Goal: Task Accomplishment & Management: Complete application form

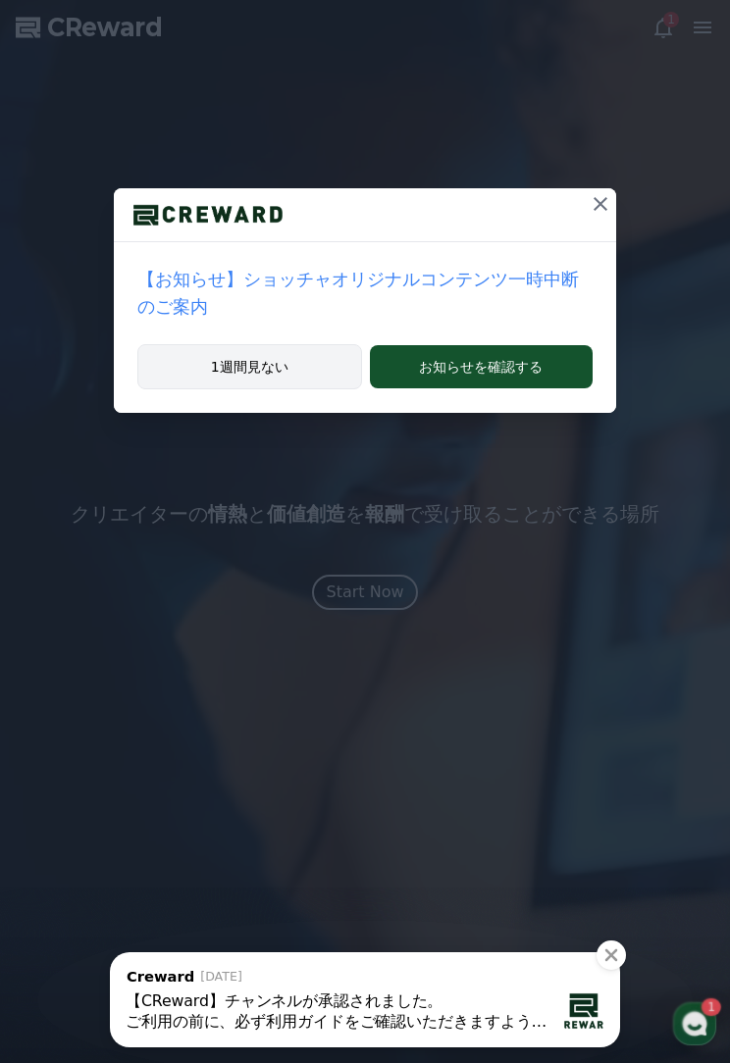
click at [314, 373] on button "1週間見ない" at bounding box center [249, 366] width 225 height 45
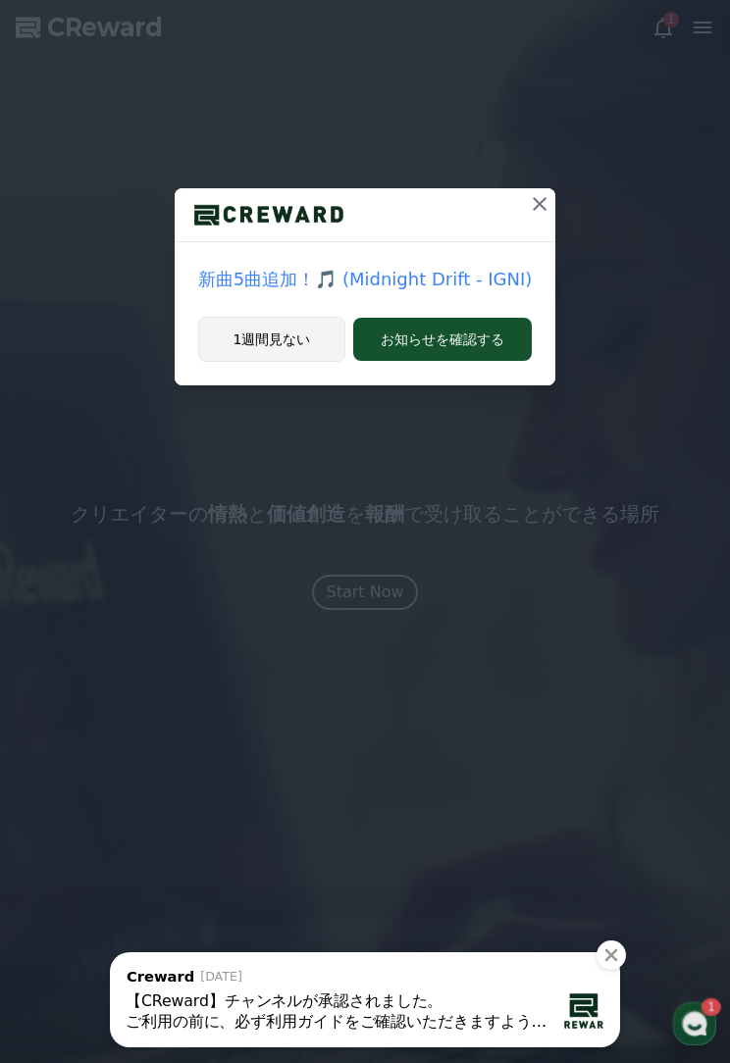
click at [325, 339] on button "1週間見ない" at bounding box center [272, 339] width 148 height 45
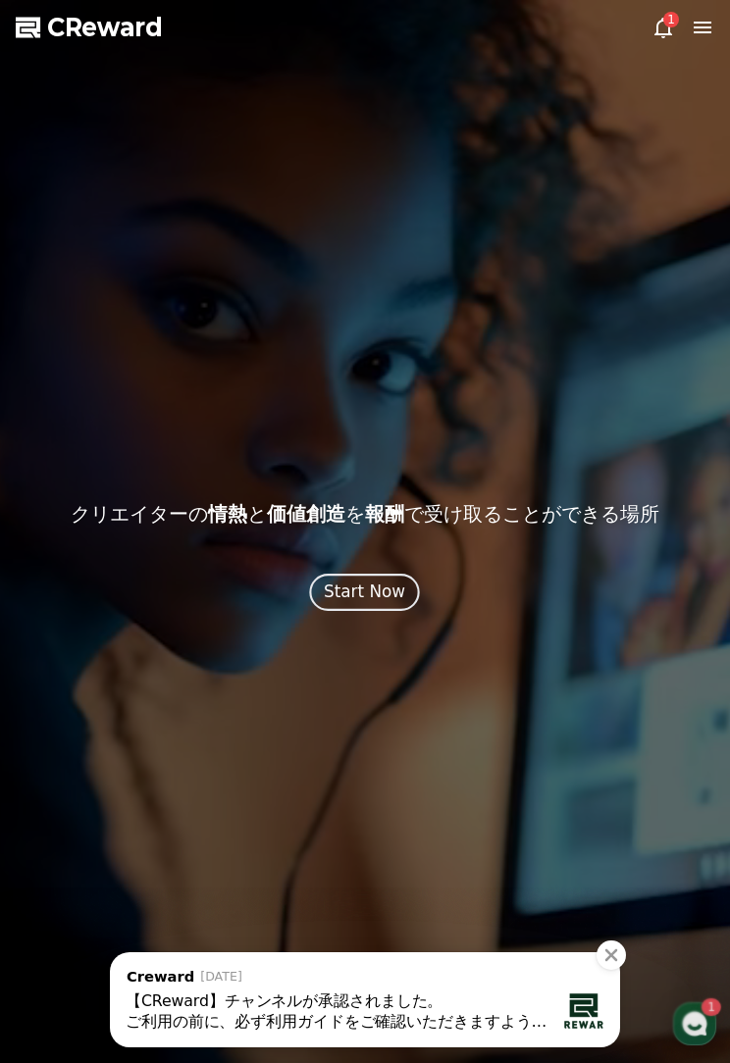
click at [373, 585] on div "Start Now" at bounding box center [365, 592] width 81 height 25
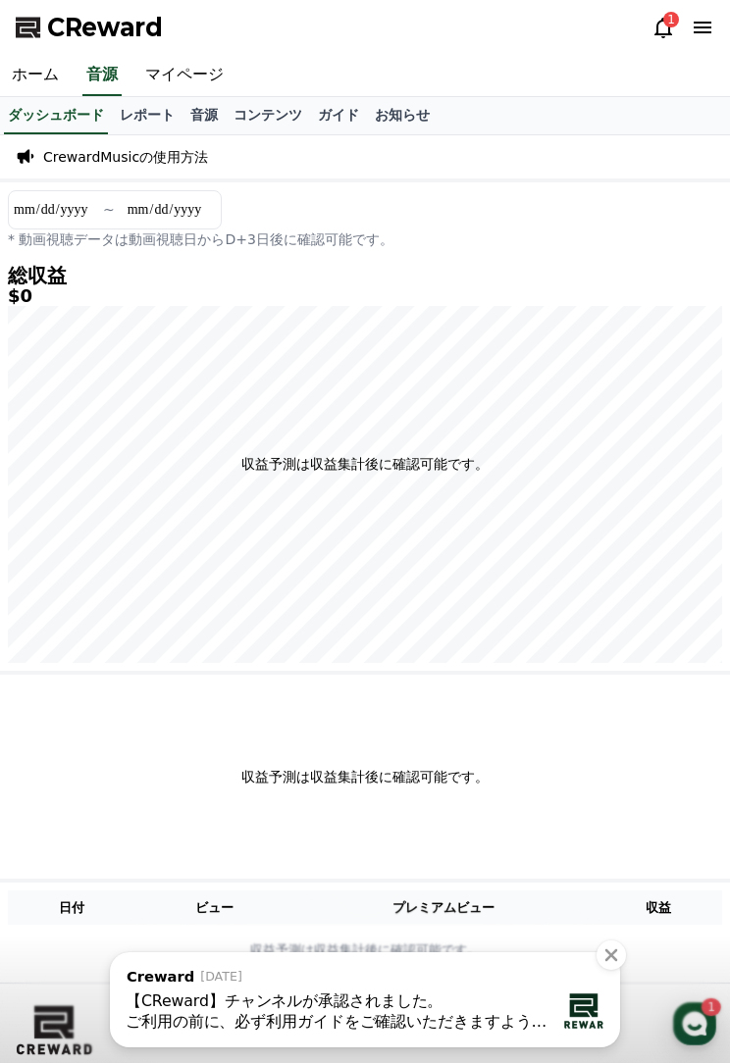
click at [663, 26] on icon at bounding box center [663, 28] width 24 height 24
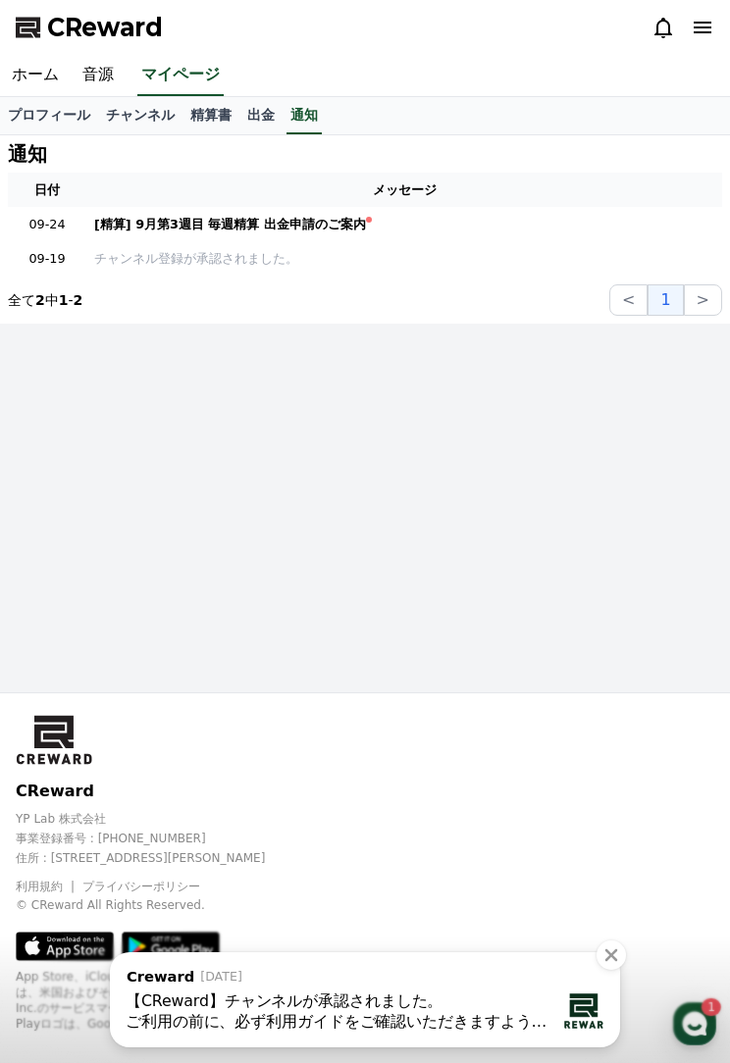
click at [667, 19] on icon at bounding box center [663, 28] width 24 height 24
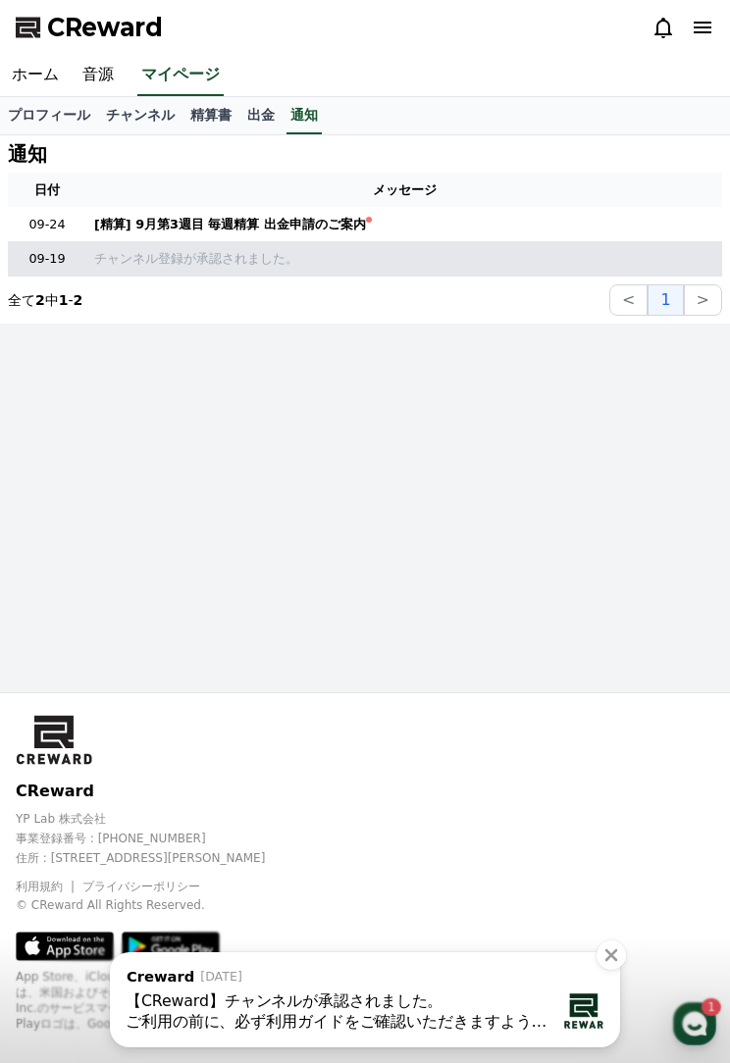
click at [446, 258] on p "チャンネル登録が承認されました。" at bounding box center [404, 258] width 620 height 19
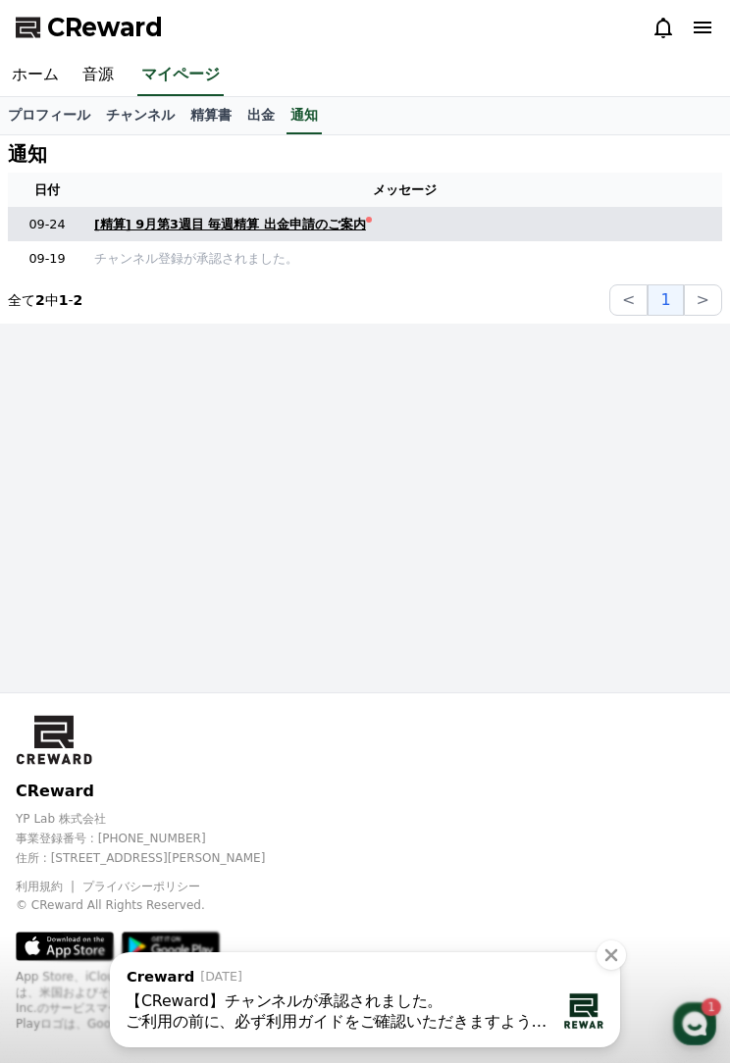
click at [303, 217] on div "[精算] 9月第3週目 毎週精算 出金申請のご案内" at bounding box center [230, 224] width 272 height 19
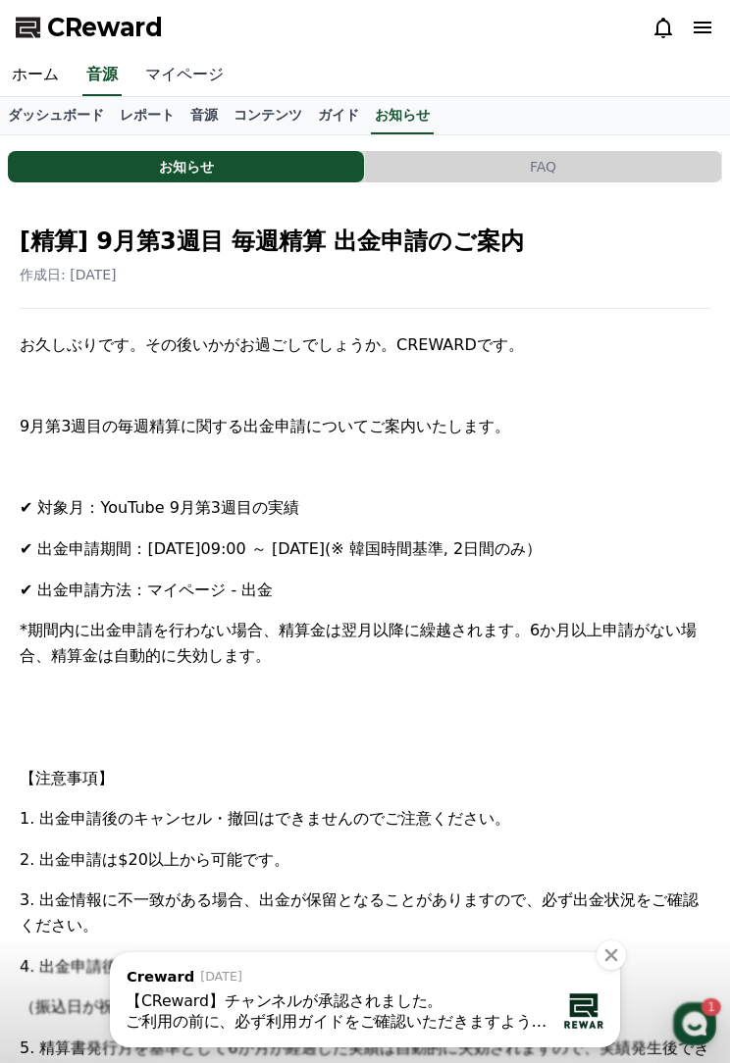
click at [208, 55] on link "マイページ" at bounding box center [184, 75] width 102 height 41
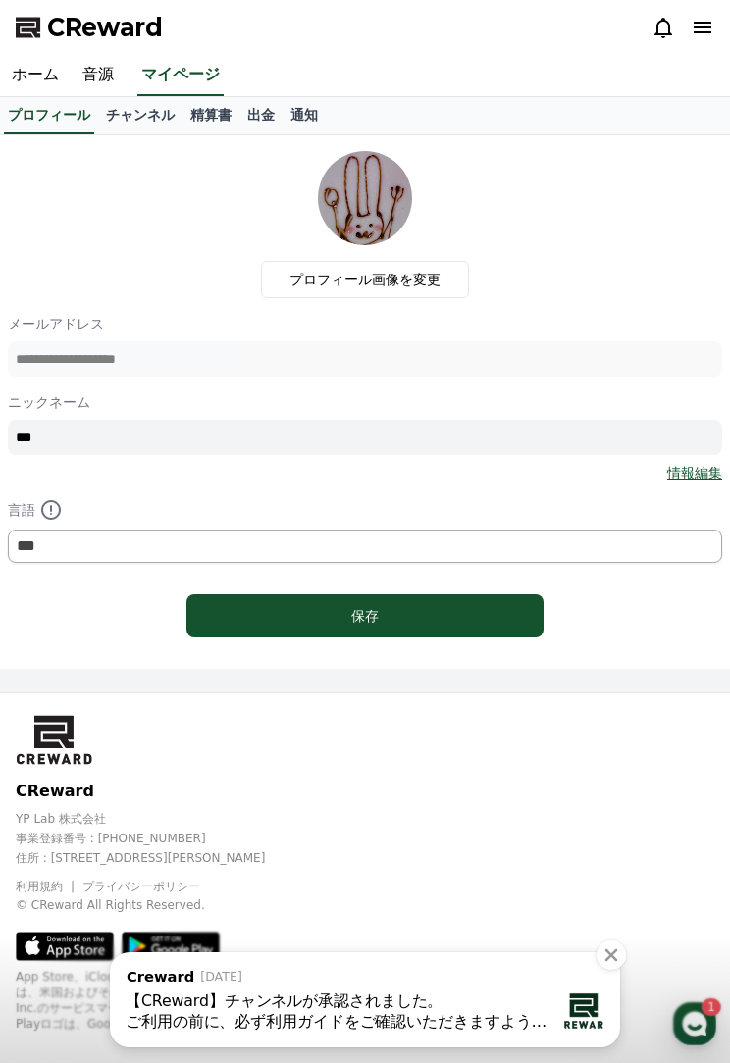
click at [702, 1016] on div "Channel Talk pop-up Start a Chat , from Creward [DATE] , message: 【CReward】チャンネ…" at bounding box center [365, 1000] width 730 height 127
click at [616, 949] on icon "Close" at bounding box center [611, 956] width 20 height 20
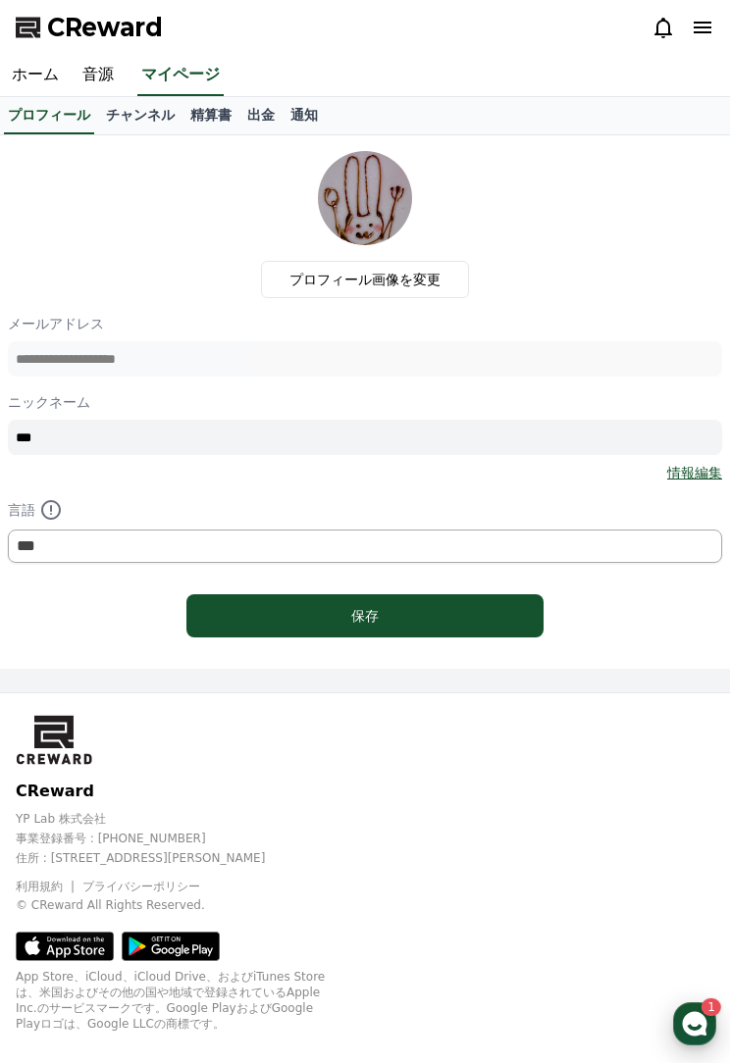
click at [695, 1024] on use "button" at bounding box center [695, 1024] width 25 height 25
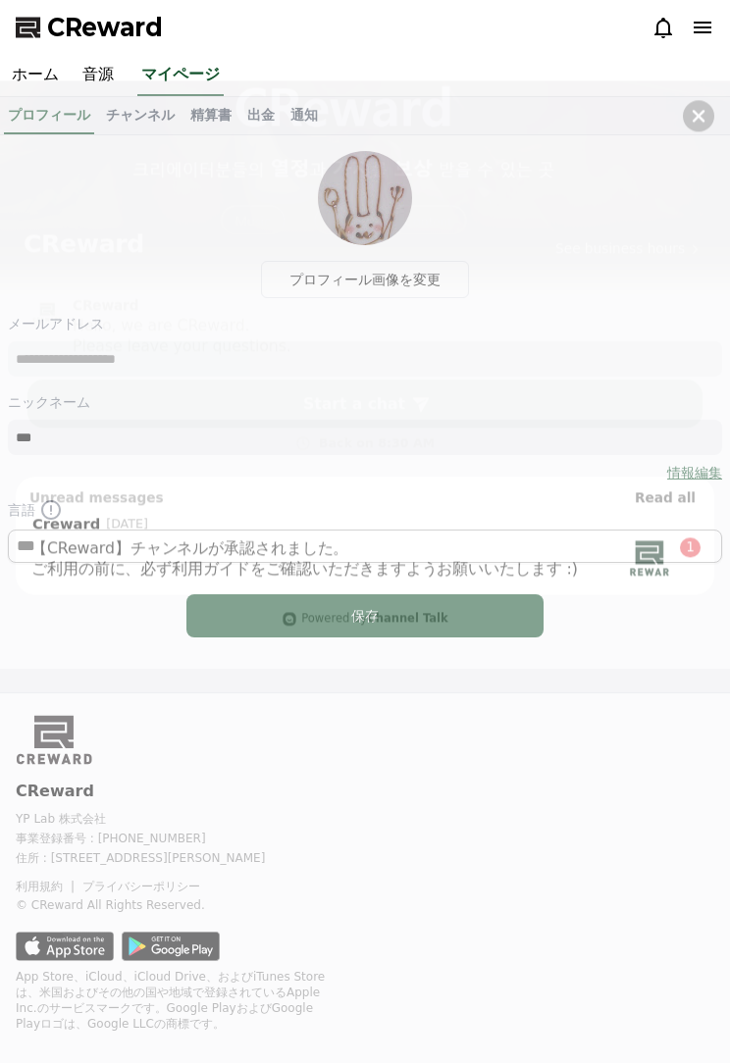
click at [639, 453] on div ", from Creward [DATE] , message: 【CReward】チャンネルが承認されました。 ご利用の前に、必ず利用ガイドをご確認いただき…" at bounding box center [364, 467] width 671 height 64
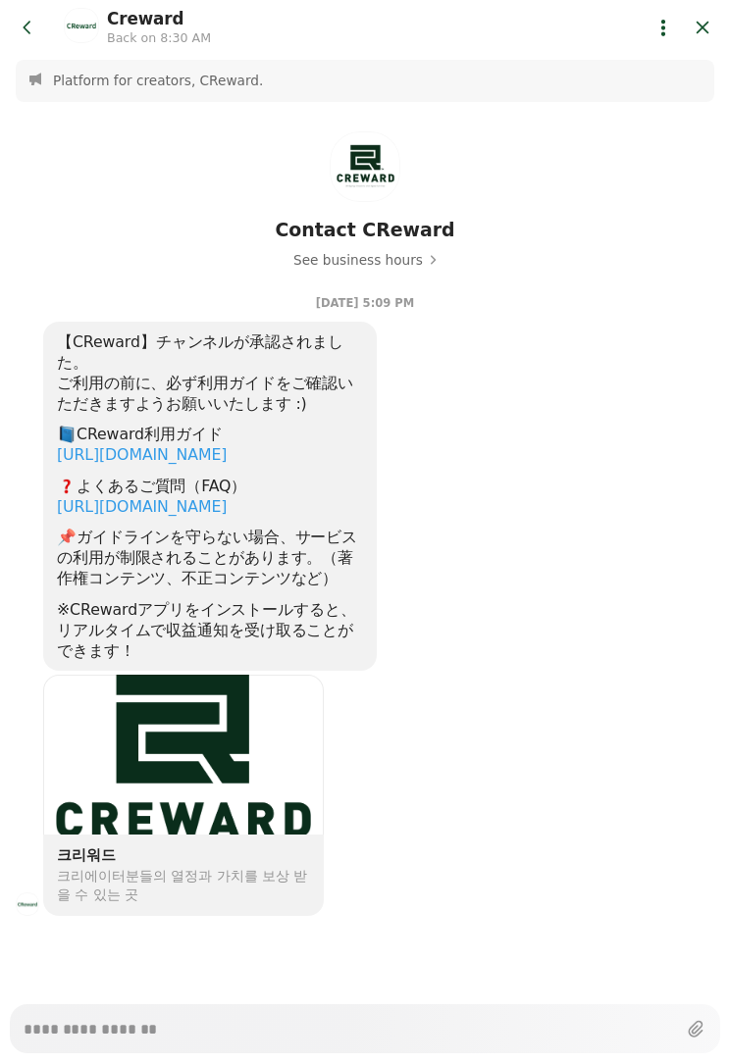
click at [227, 445] on link "[URL][DOMAIN_NAME]" at bounding box center [142, 454] width 170 height 19
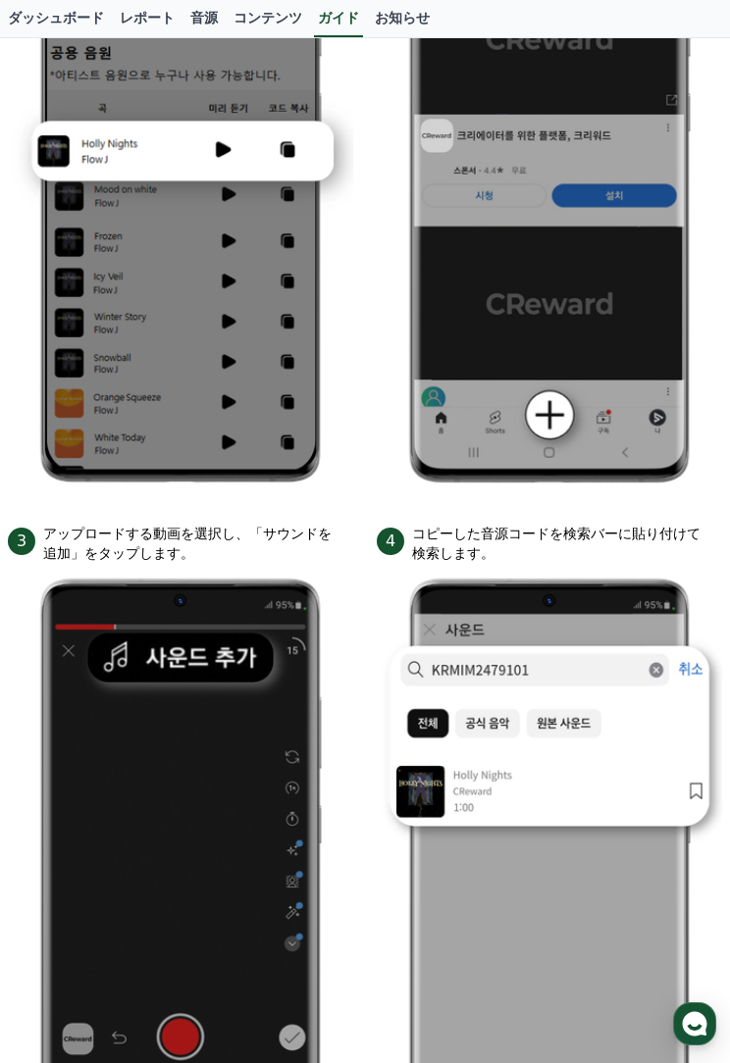
scroll to position [462, 0]
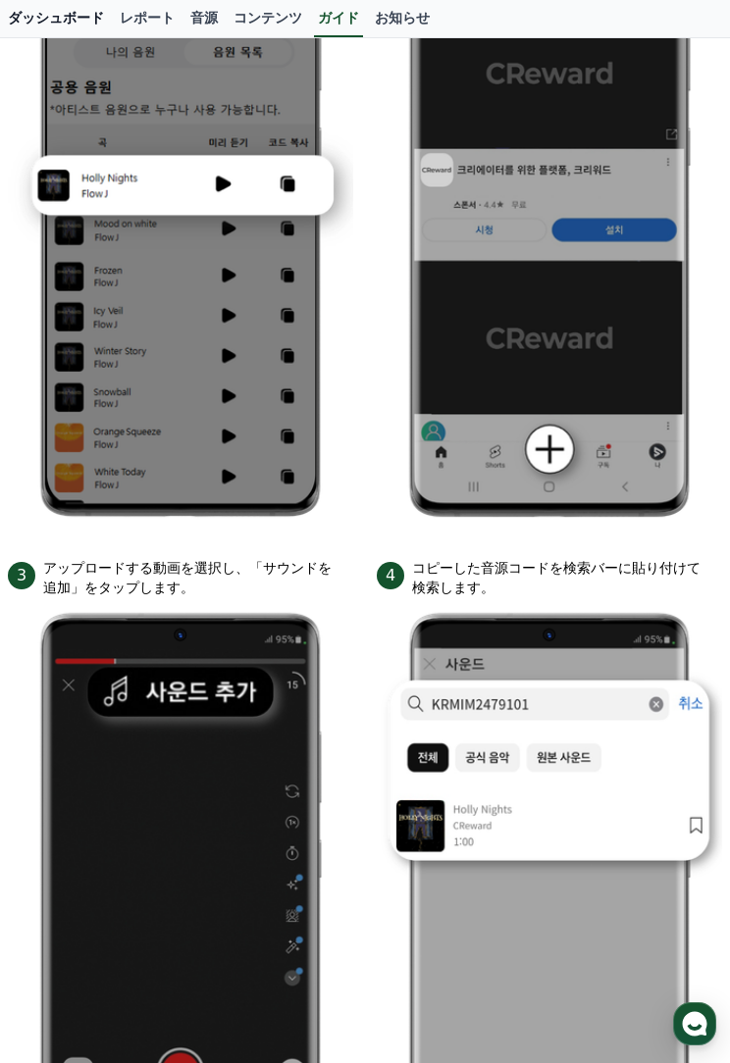
click at [42, 30] on link "ダッシュボード" at bounding box center [56, 18] width 112 height 37
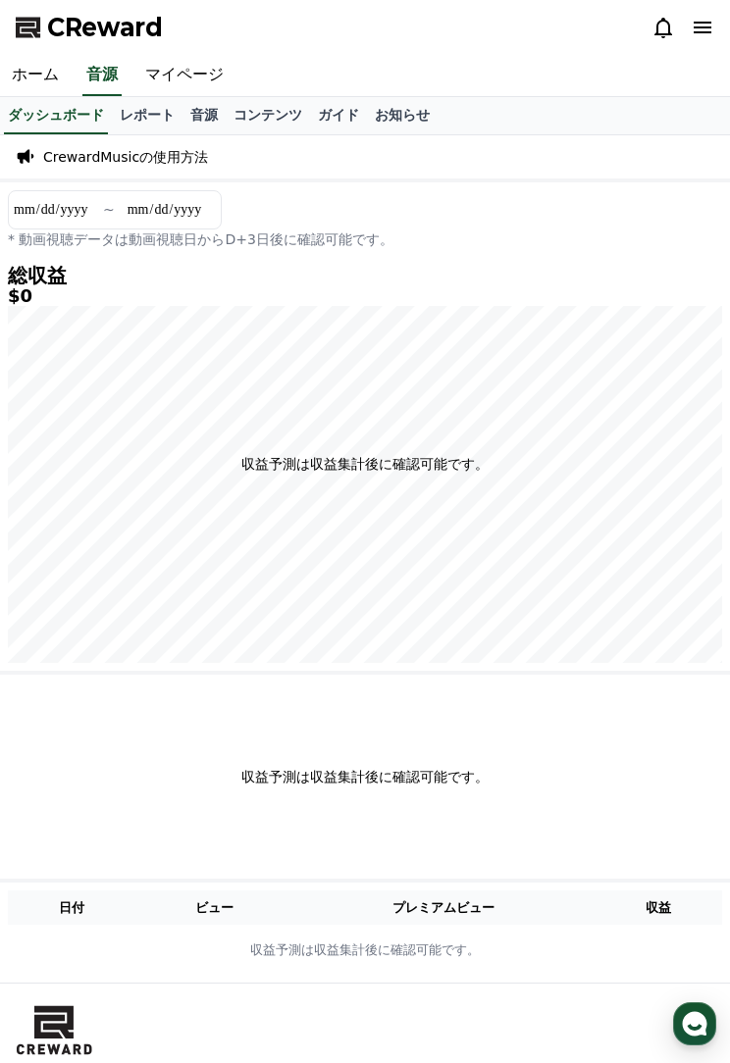
click at [691, 33] on icon at bounding box center [703, 28] width 24 height 24
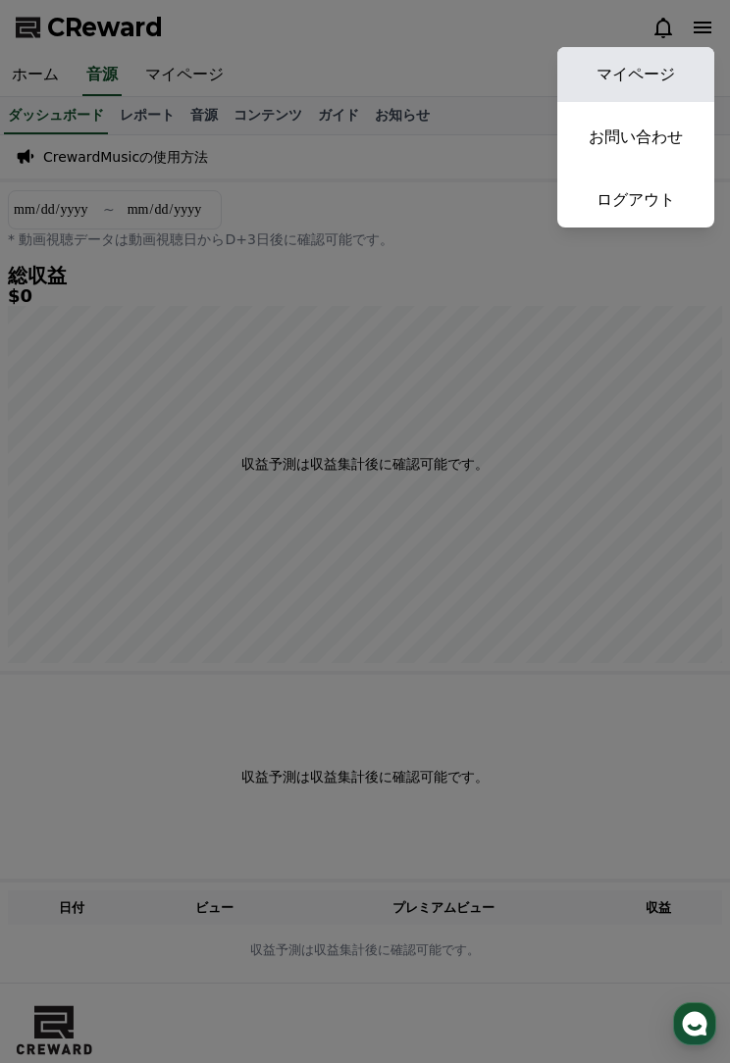
click at [659, 61] on link "マイページ" at bounding box center [635, 74] width 157 height 55
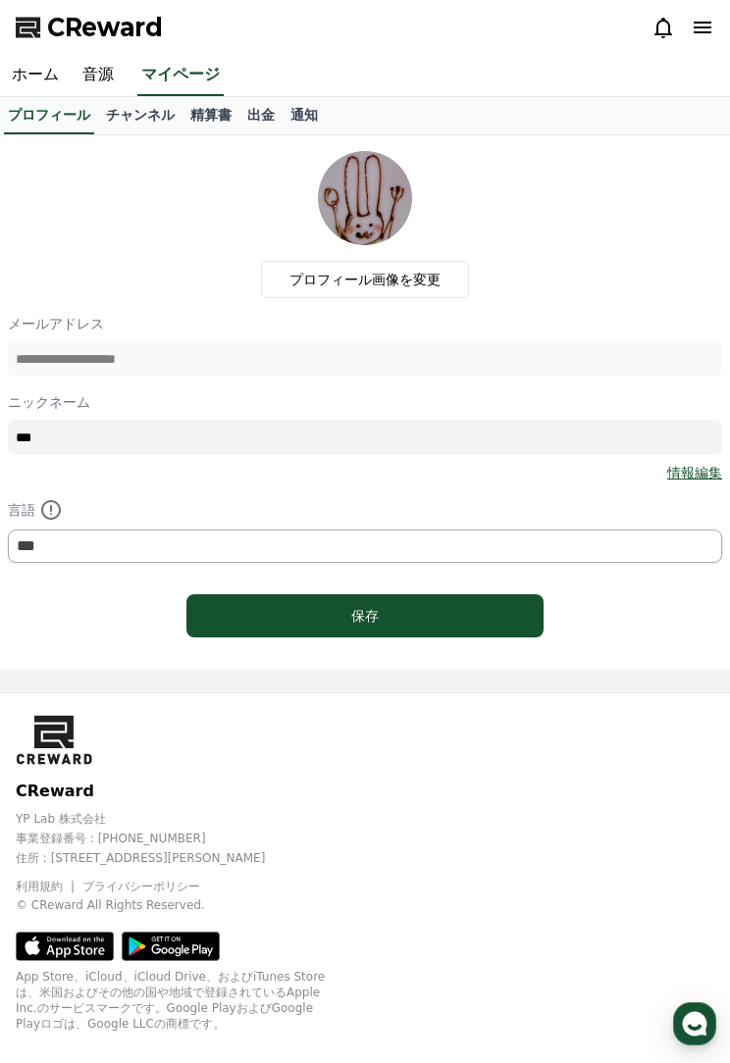
click at [696, 464] on link "情報編集" at bounding box center [694, 473] width 55 height 20
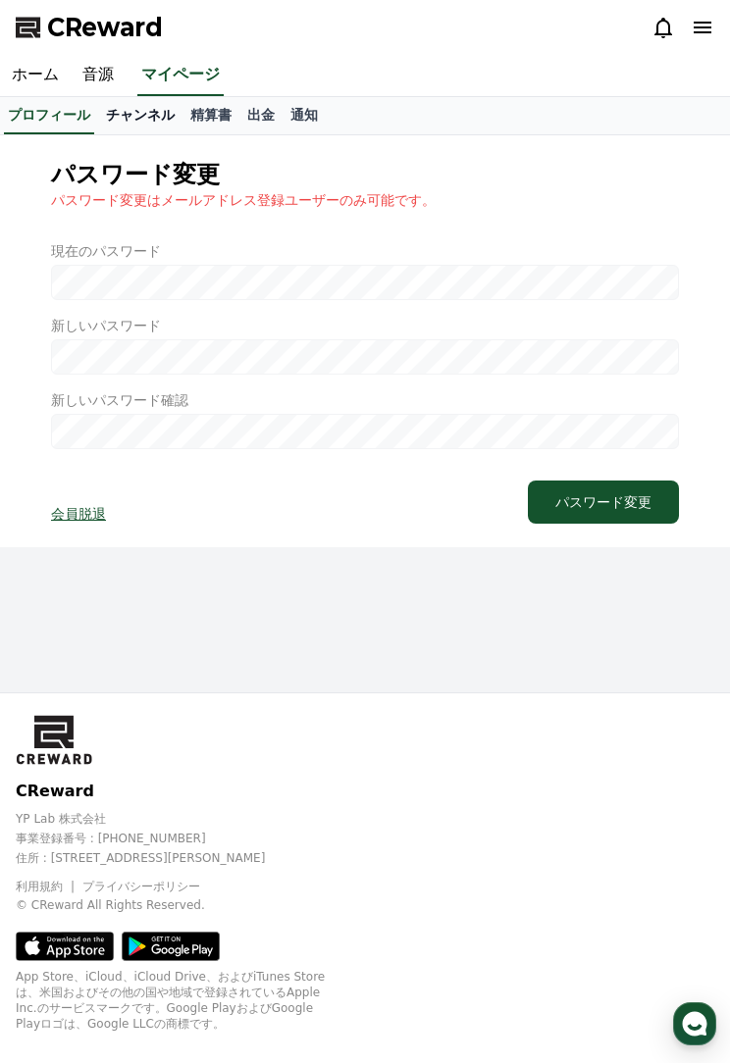
click at [151, 120] on link "チャンネル" at bounding box center [140, 115] width 84 height 37
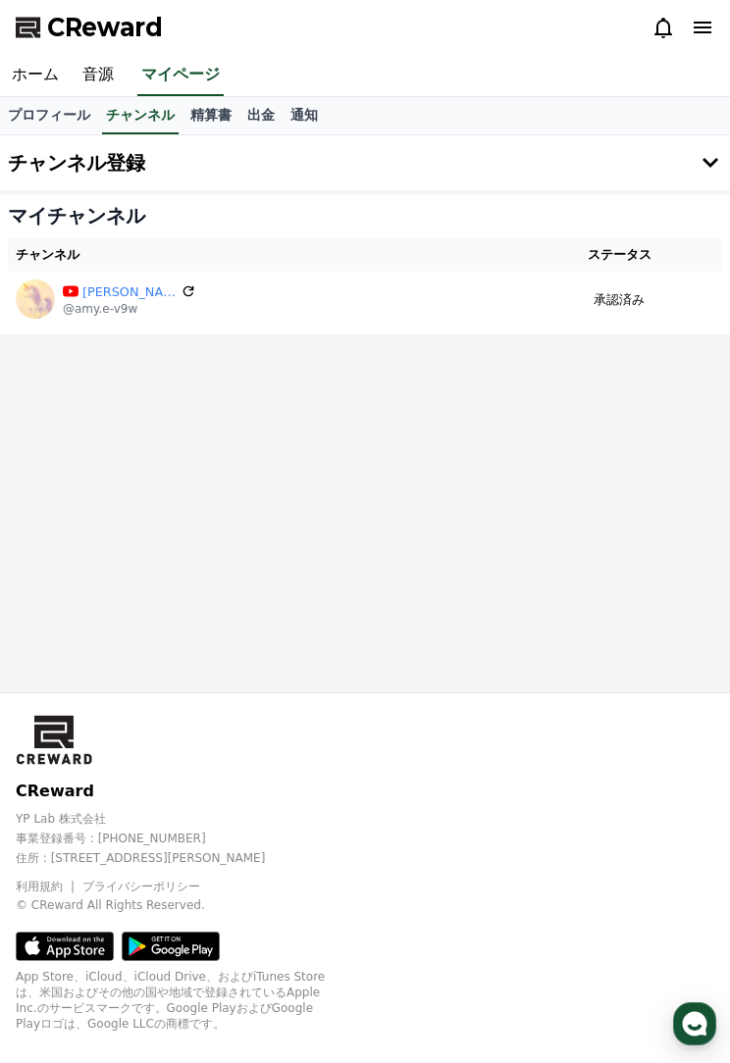
click at [697, 170] on button "チャンネル登録" at bounding box center [365, 162] width 730 height 55
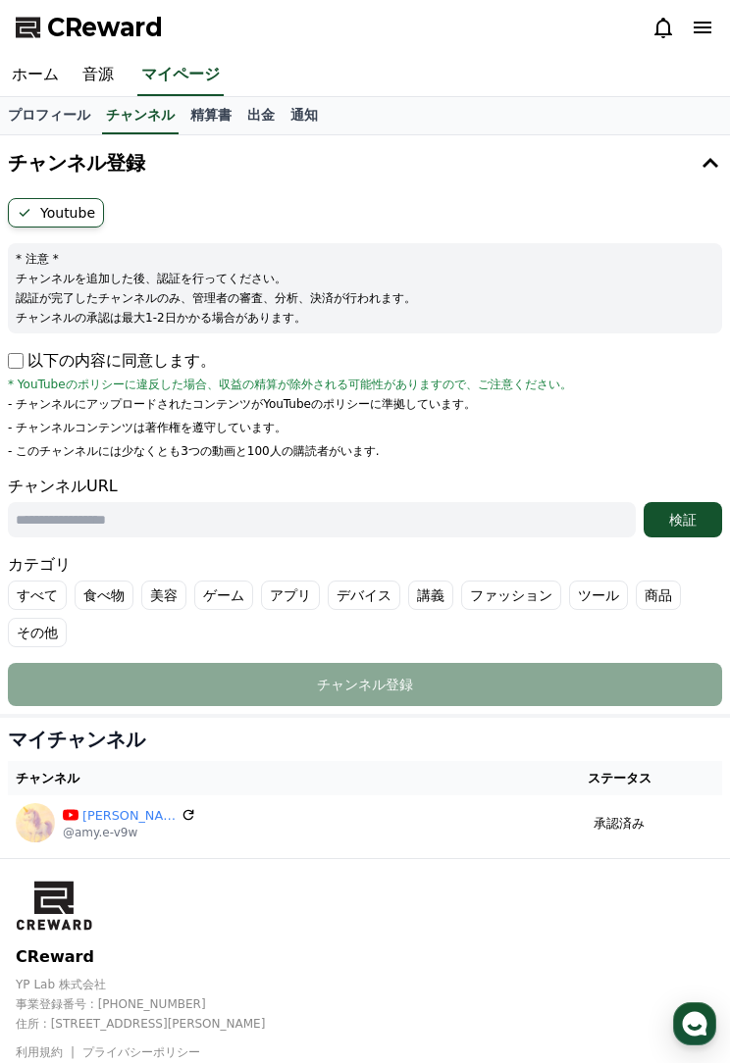
click at [177, 360] on p "以下の内容に同意します。" at bounding box center [112, 361] width 208 height 24
click at [11, 347] on form "Youtube * 注意 * チャンネルを追加した後、認証を行ってください。 認証が完了したチャンネルのみ、管理者の審査、分析、決済が行われます。 チャンネル…" at bounding box center [365, 452] width 714 height 508
click at [144, 517] on input "text" at bounding box center [322, 519] width 628 height 35
paste input "**********"
type input "**********"
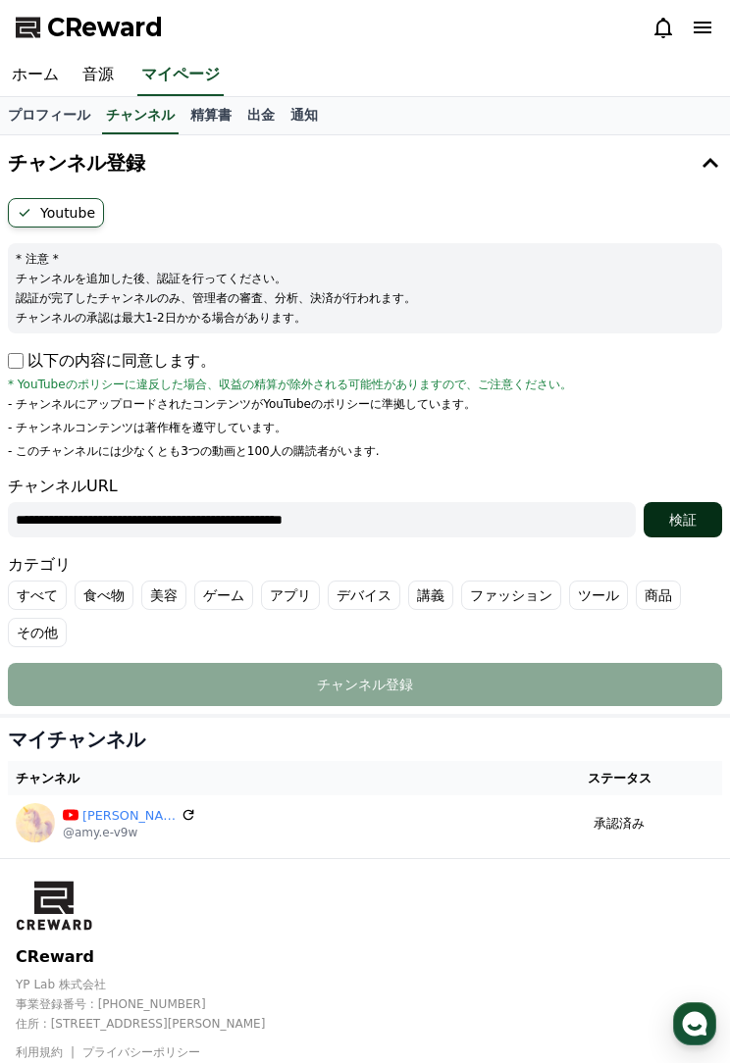
click at [678, 514] on div "検証" at bounding box center [682, 520] width 63 height 20
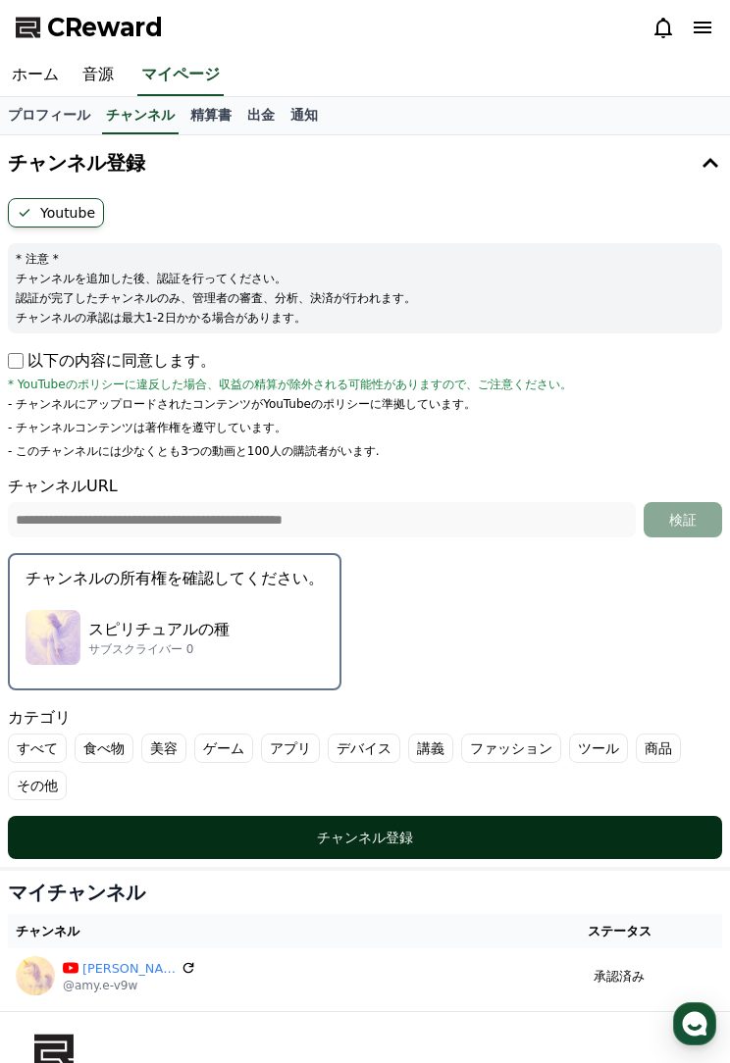
click at [310, 828] on div "チャンネル登録" at bounding box center [365, 838] width 636 height 20
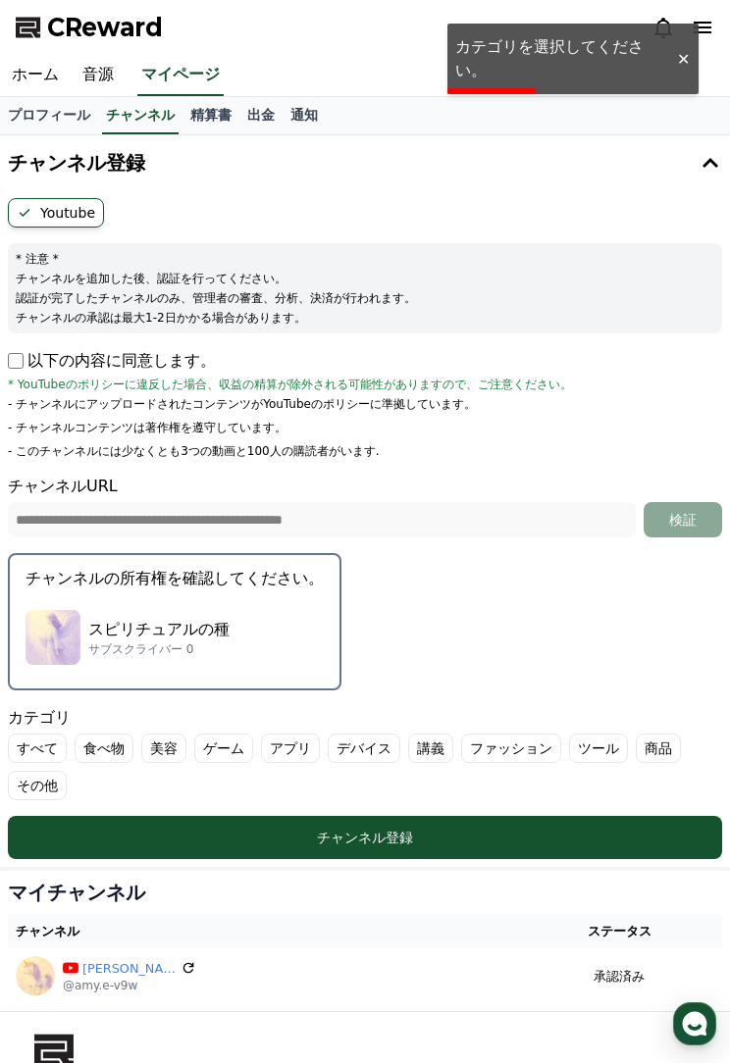
click at [67, 771] on label "その他" at bounding box center [37, 785] width 59 height 29
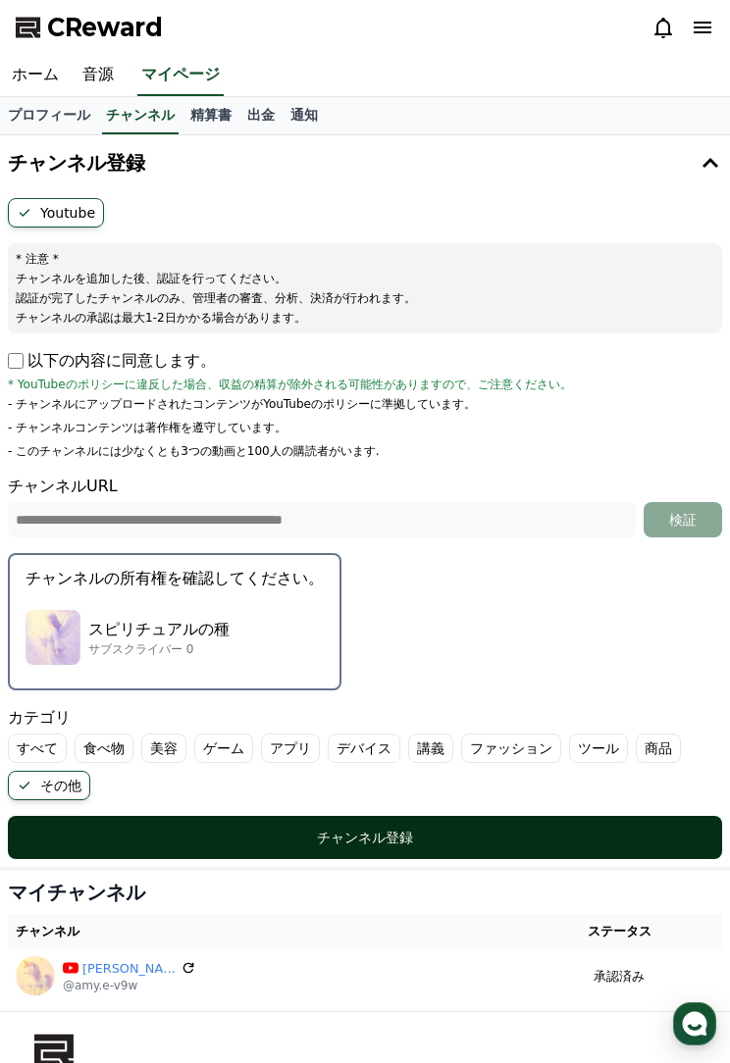
click at [356, 842] on div "チャンネル登録" at bounding box center [365, 838] width 636 height 20
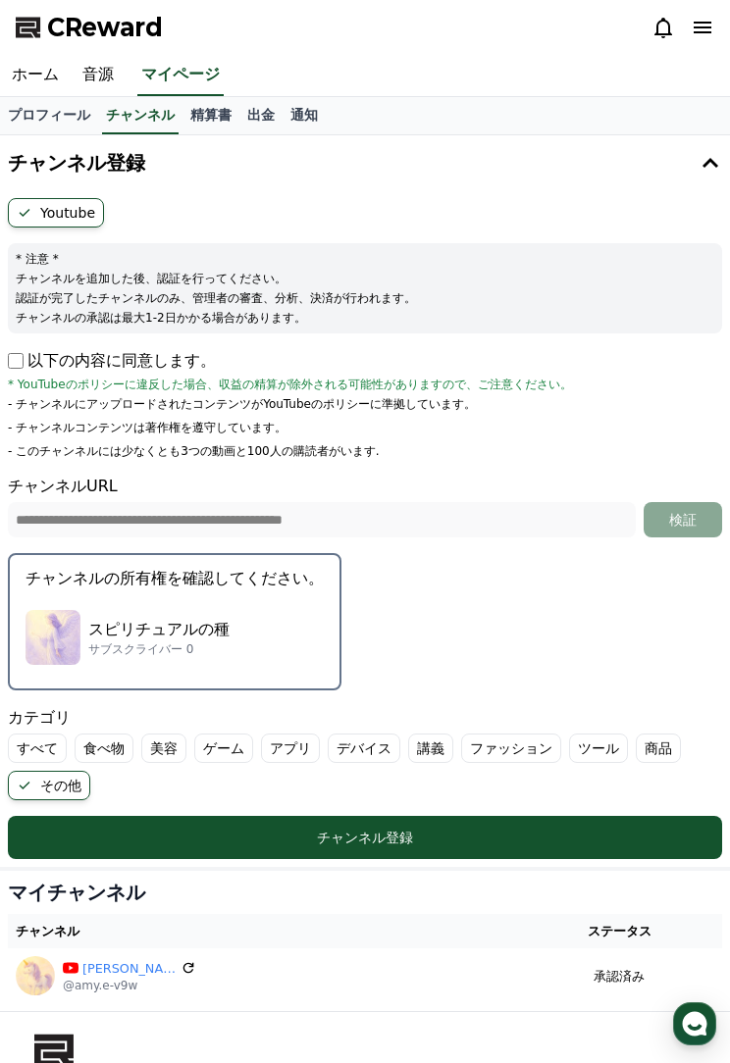
click at [279, 667] on div "スピリチュアルの種 サブスクライバー 0" at bounding box center [175, 637] width 298 height 78
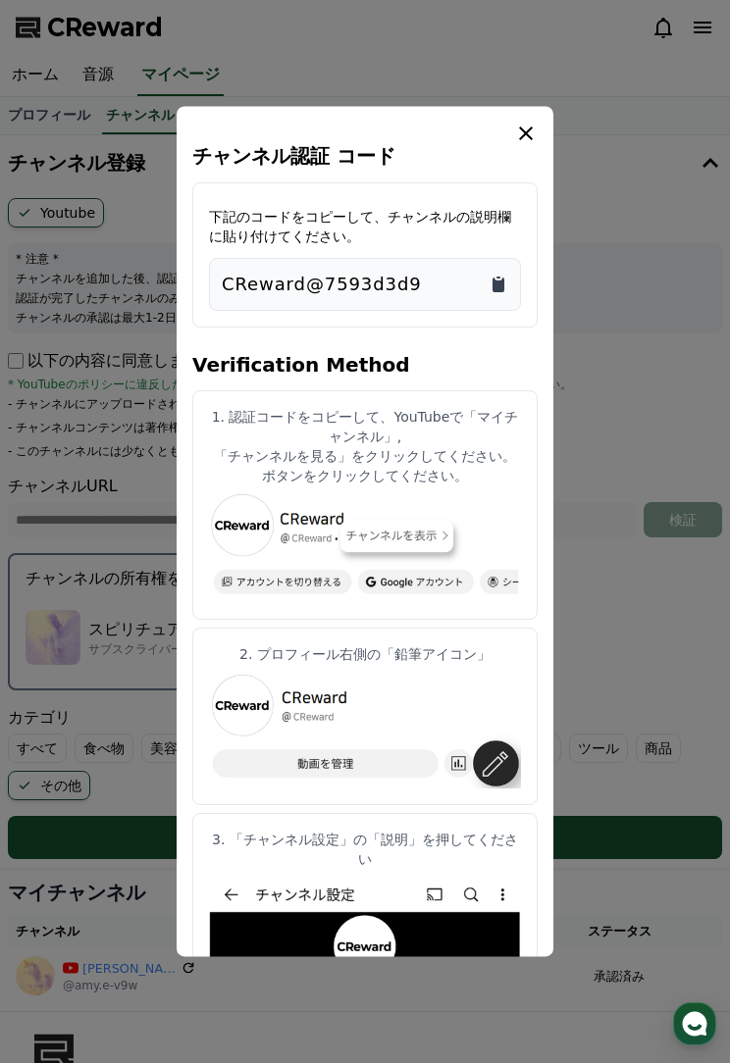
click at [505, 288] on icon "Copy to clipboard" at bounding box center [499, 285] width 20 height 20
click at [525, 123] on icon "modal" at bounding box center [526, 134] width 24 height 24
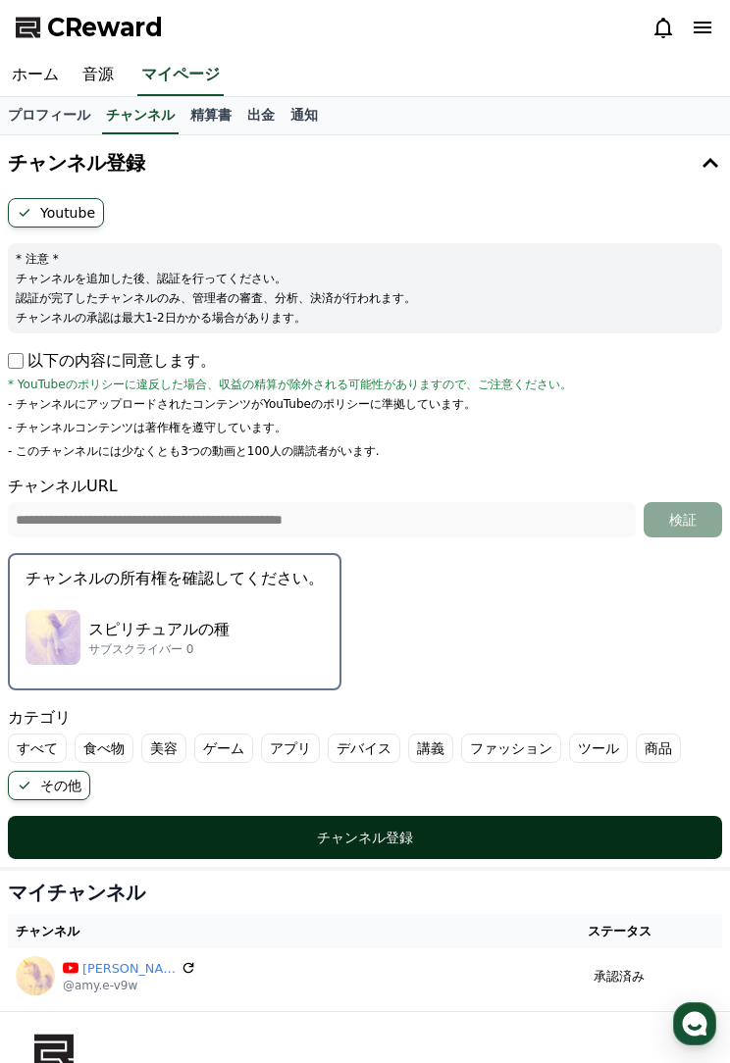
click at [395, 837] on div "チャンネル登録" at bounding box center [365, 838] width 636 height 20
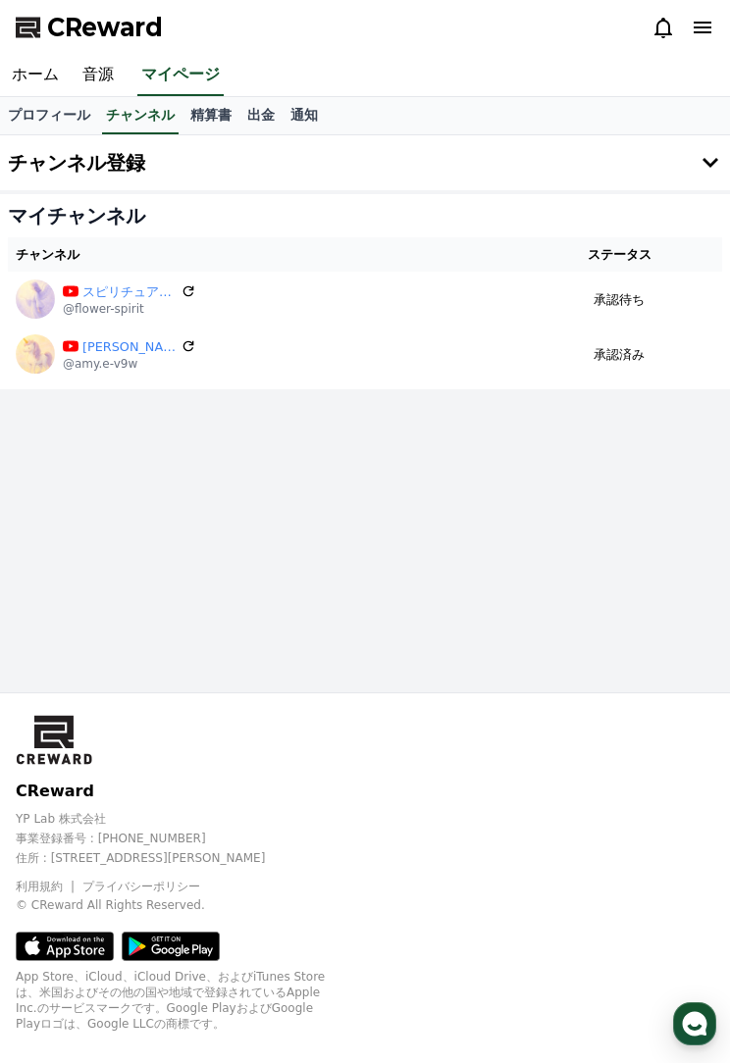
click at [704, 30] on icon at bounding box center [703, 28] width 24 height 24
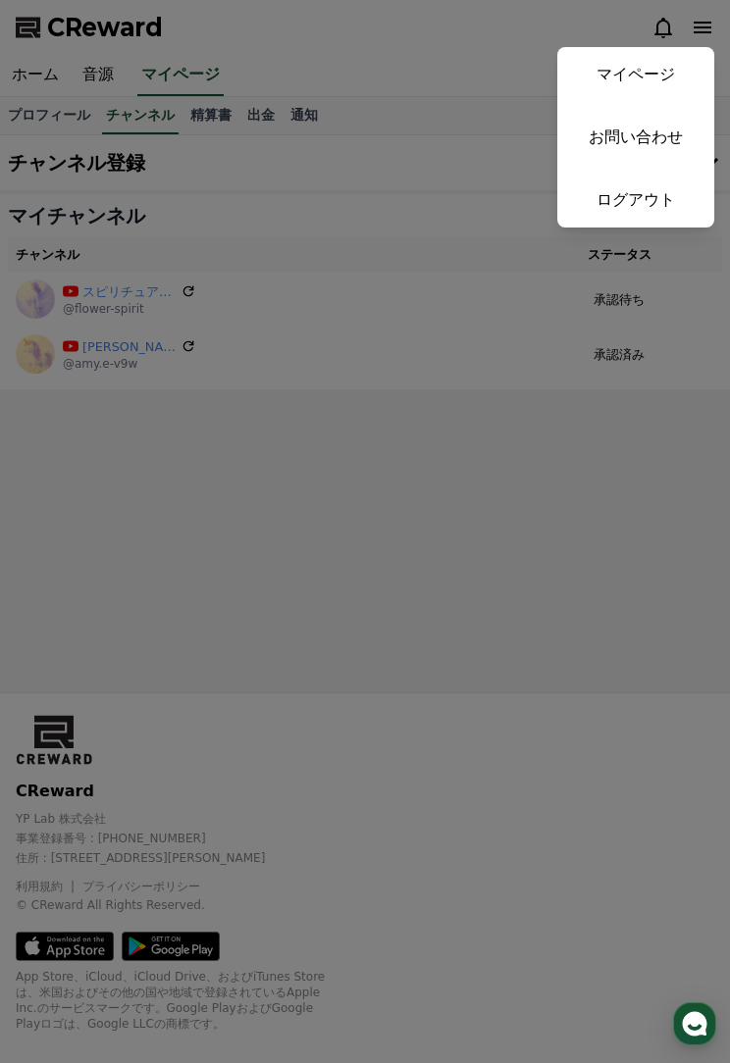
click at [438, 384] on button "close" at bounding box center [365, 531] width 730 height 1063
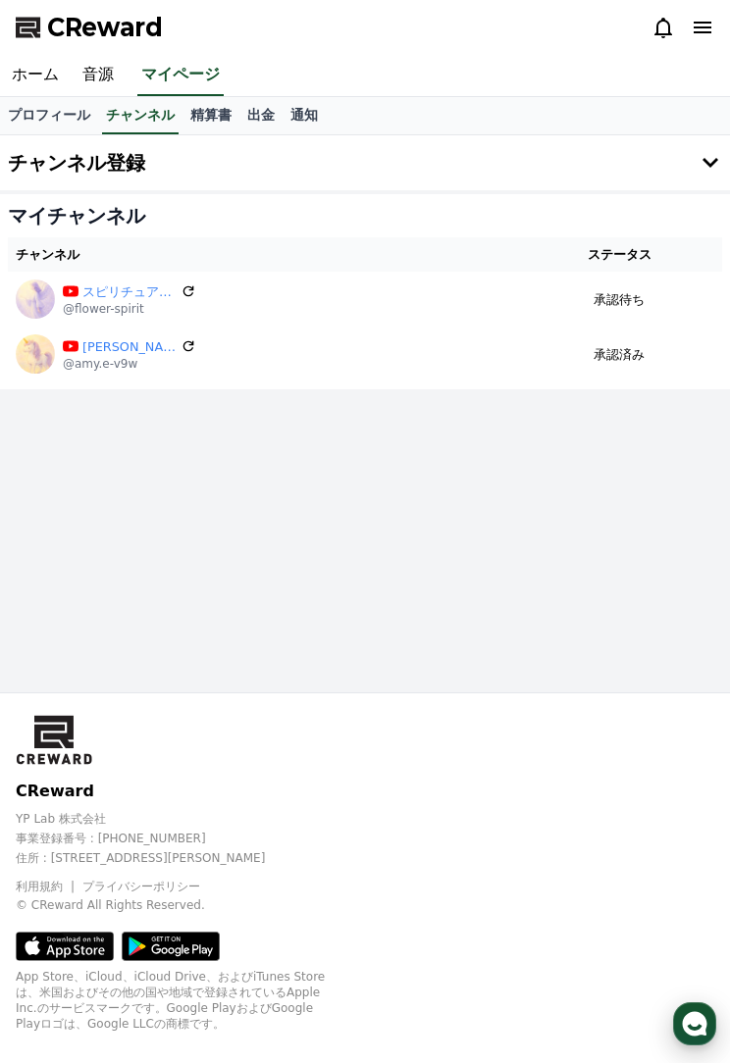
click at [690, 1024] on use "button" at bounding box center [695, 1024] width 25 height 25
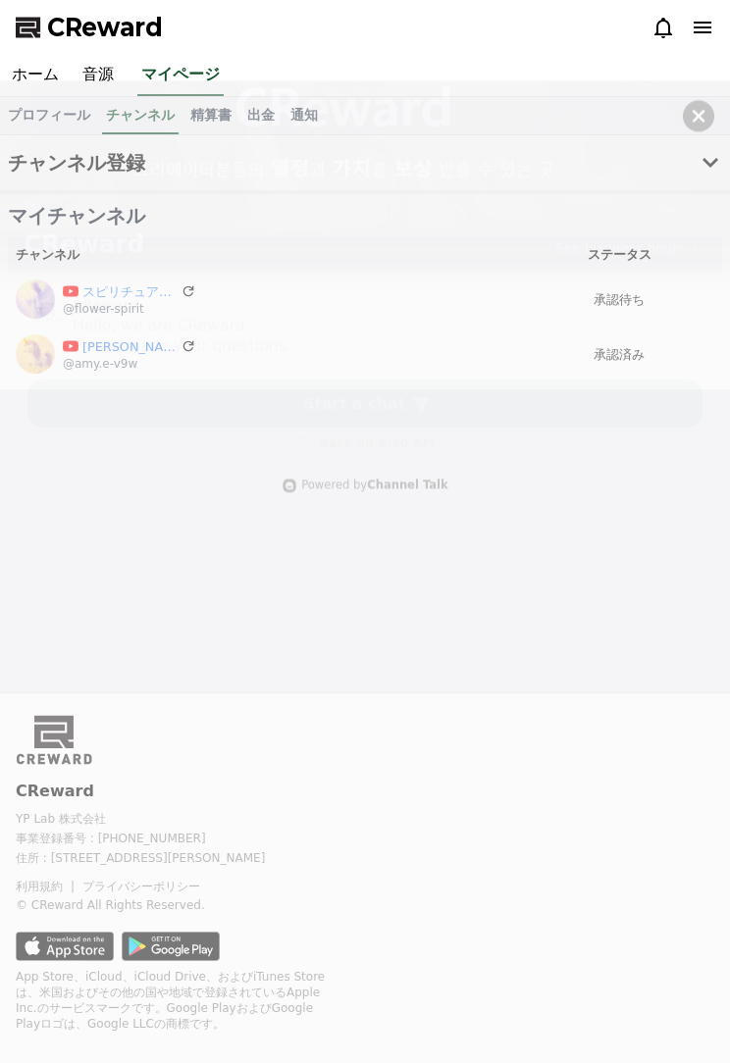
click at [709, 45] on button "button" at bounding box center [698, 35] width 31 height 31
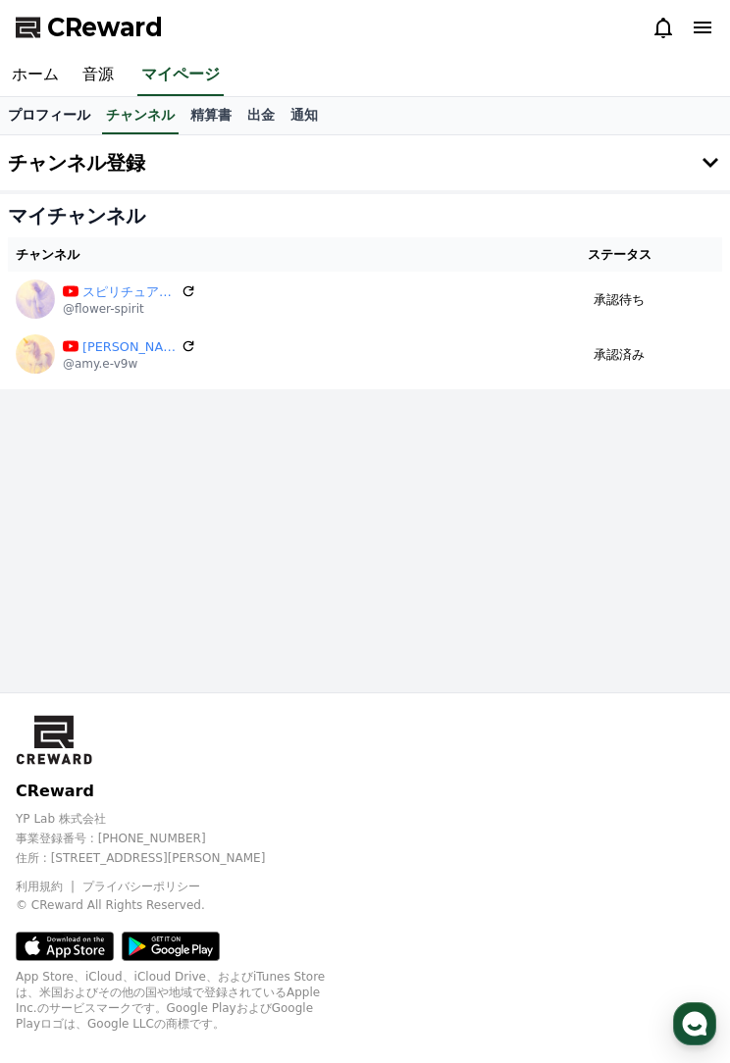
click at [37, 107] on link "プロフィール" at bounding box center [49, 115] width 98 height 37
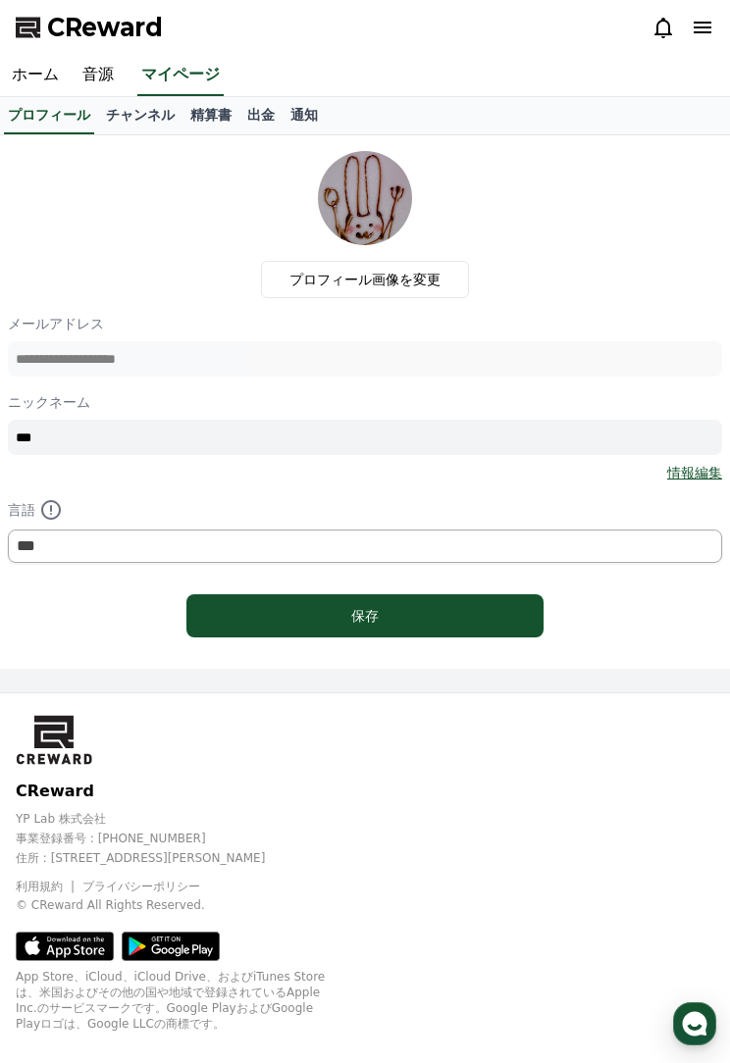
click at [659, 27] on icon at bounding box center [663, 28] width 24 height 24
click at [652, 22] on icon at bounding box center [663, 28] width 24 height 24
click at [672, 28] on icon at bounding box center [663, 28] width 24 height 24
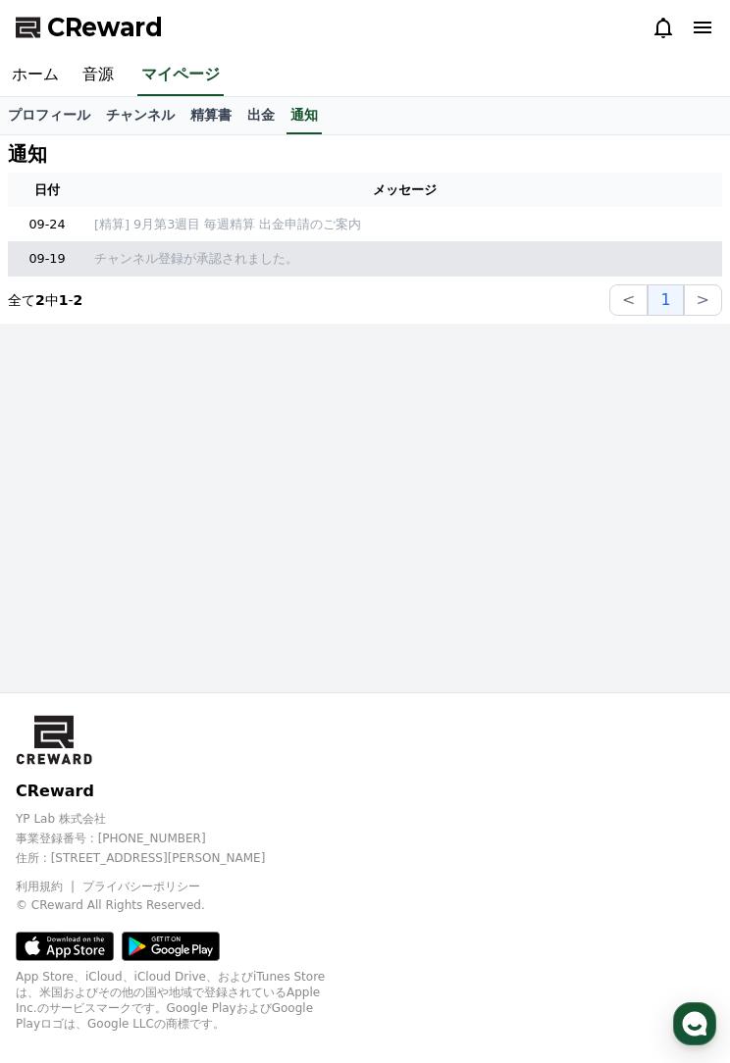
click at [245, 260] on p "チャンネル登録が承認されました。" at bounding box center [404, 258] width 620 height 19
click at [209, 255] on p "チャンネル登録が承認されました。" at bounding box center [404, 258] width 620 height 19
click at [153, 270] on td "チャンネル登録が承認されました。" at bounding box center [404, 258] width 636 height 34
click at [153, 269] on td "チャンネル登録が承認されました。" at bounding box center [404, 258] width 636 height 34
click at [164, 258] on p "チャンネル登録が承認されました。" at bounding box center [404, 258] width 620 height 19
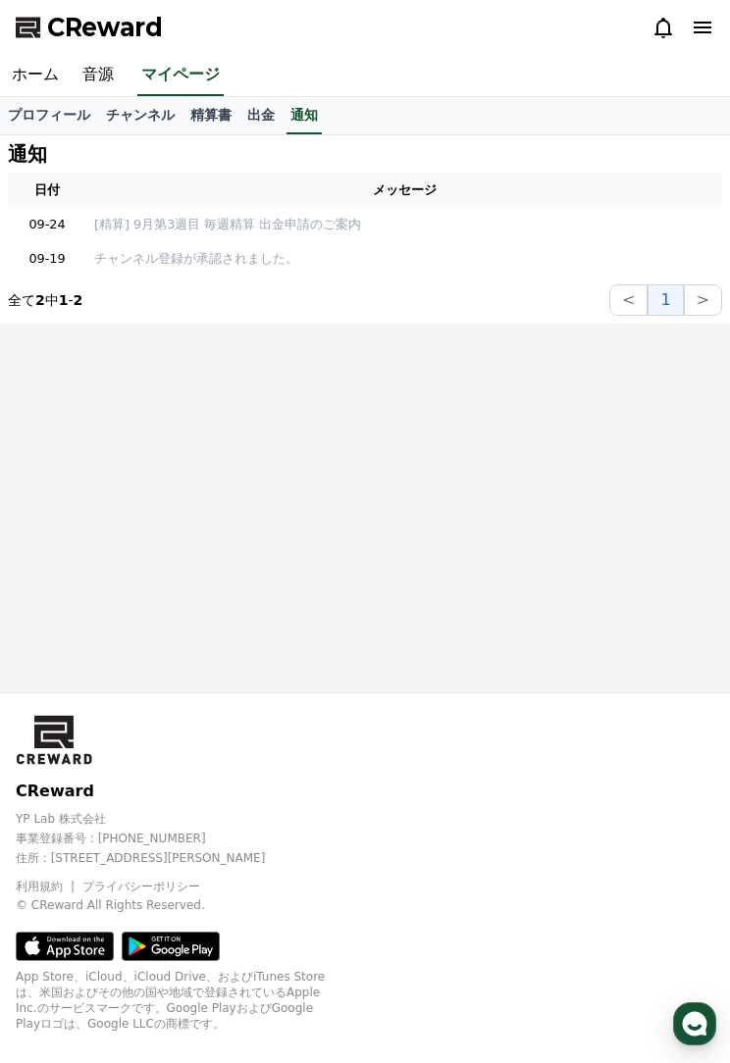
click at [696, 28] on icon at bounding box center [703, 28] width 18 height 12
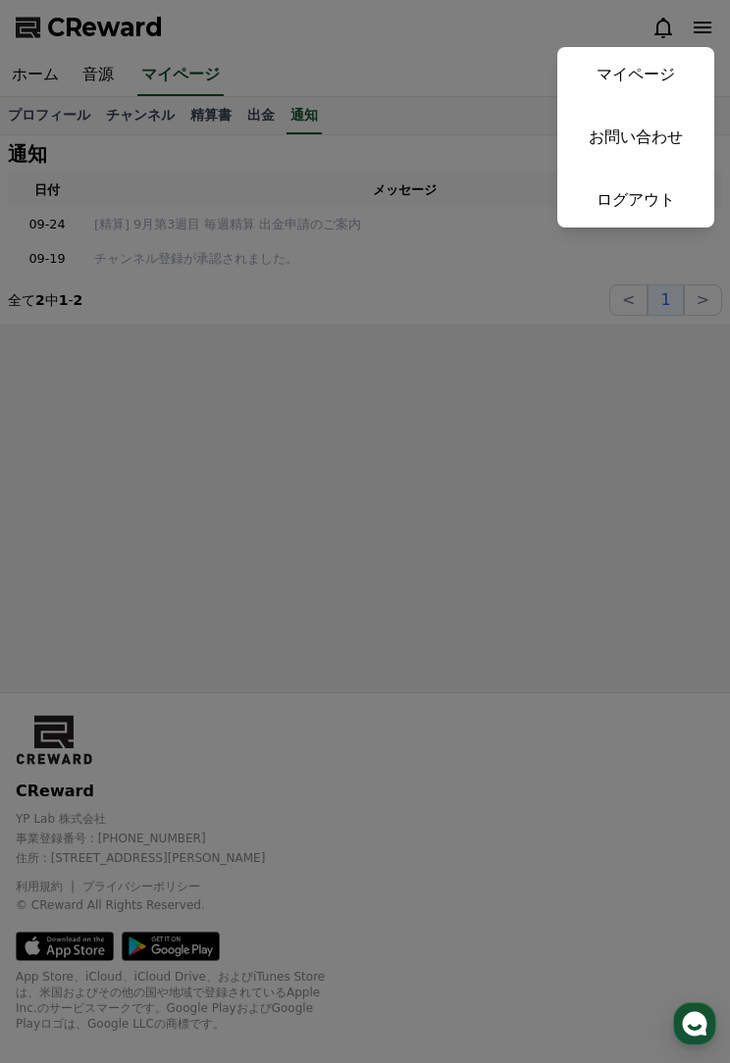
click at [613, 687] on button "close" at bounding box center [365, 531] width 730 height 1063
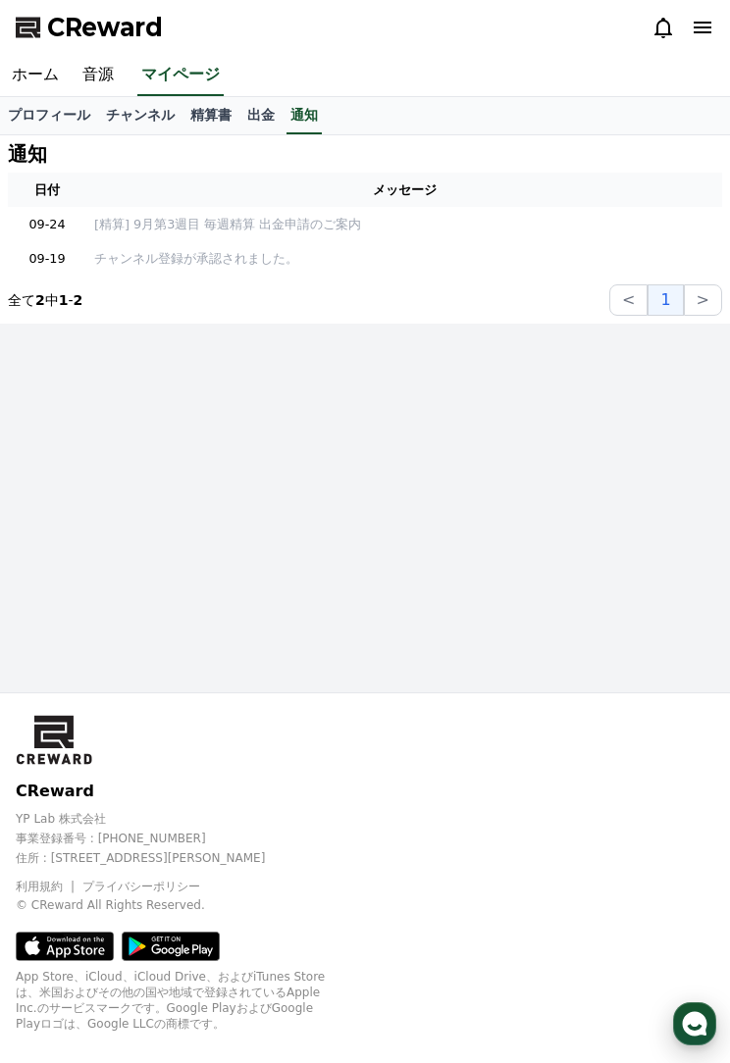
click at [683, 1024] on icon "button" at bounding box center [694, 1023] width 29 height 29
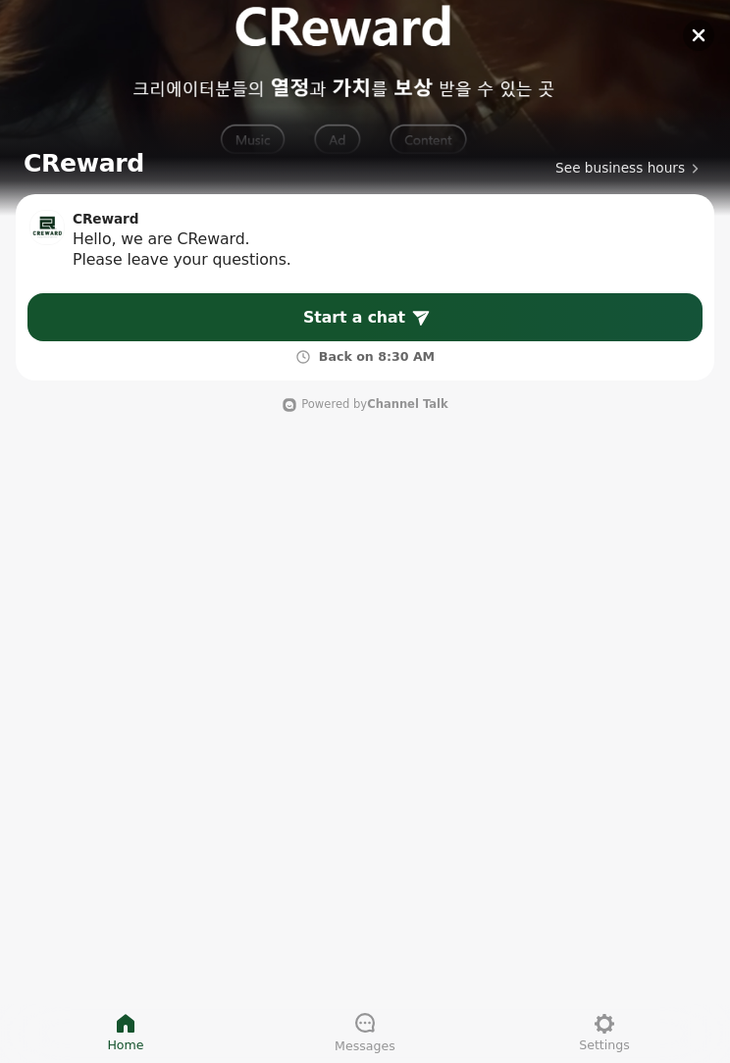
click at [304, 355] on icon at bounding box center [303, 357] width 16 height 16
click at [310, 359] on icon at bounding box center [303, 357] width 16 height 16
click at [627, 170] on span "See business hours" at bounding box center [619, 168] width 129 height 19
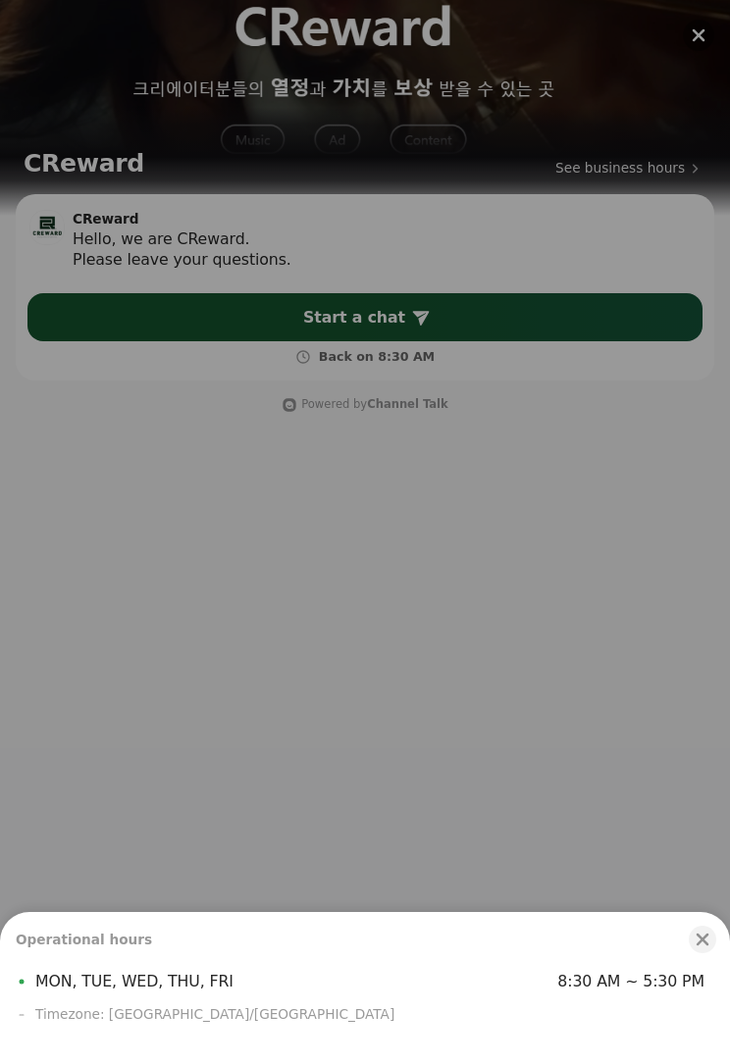
click at [607, 117] on div "Operational hours Close bottom sheet modal MON, TUE, WED, THU, FRI 8:30 AM ~ 5:…" at bounding box center [365, 531] width 730 height 1063
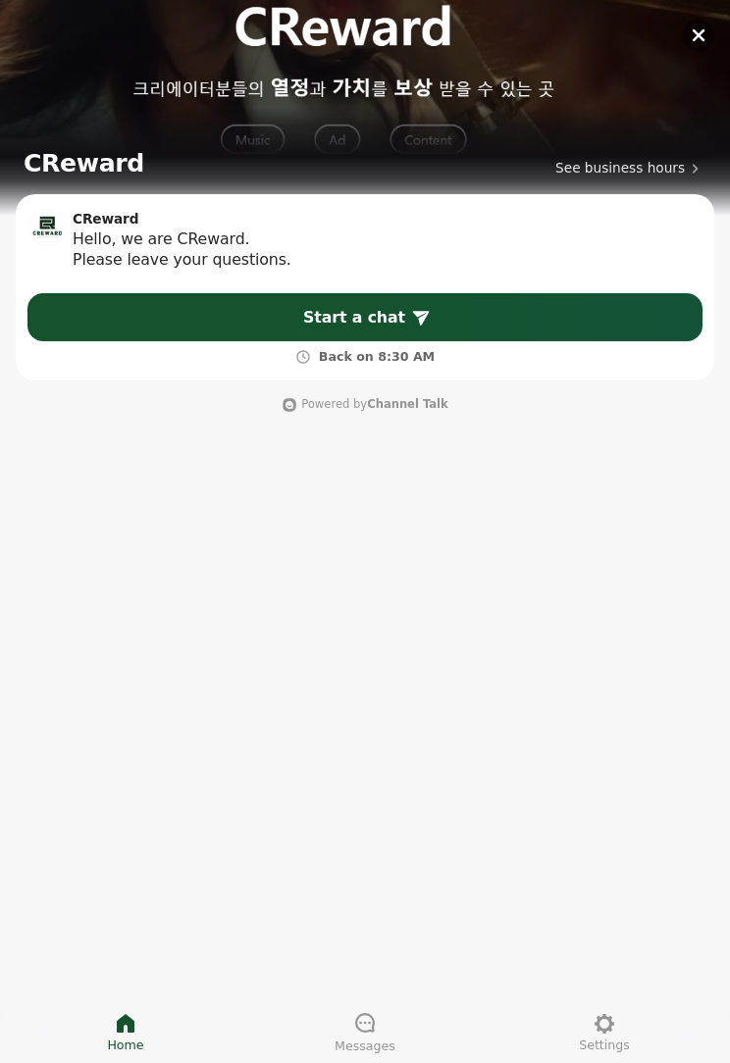
click at [379, 1039] on span "Messages" at bounding box center [365, 1047] width 61 height 17
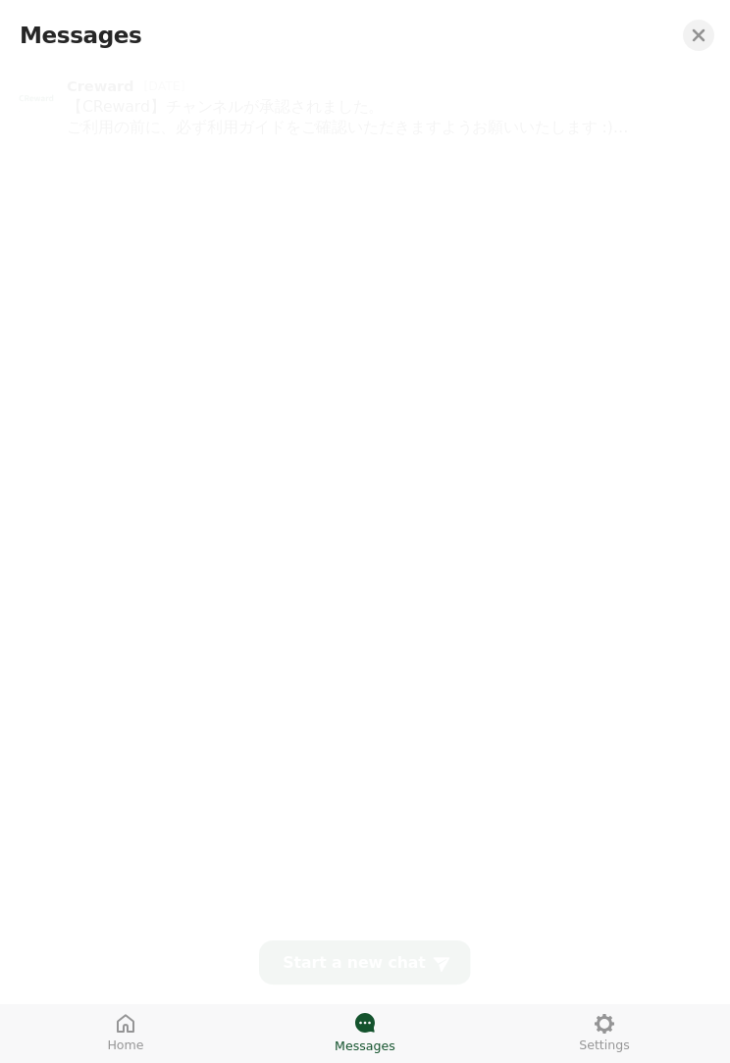
click at [397, 64] on link "Creward 6 days ago 【CReward】チャンネルが承認されました。 ご利用の前に、必ず利用ガイドをご確認いただきますようお願いいたします :…" at bounding box center [365, 102] width 710 height 76
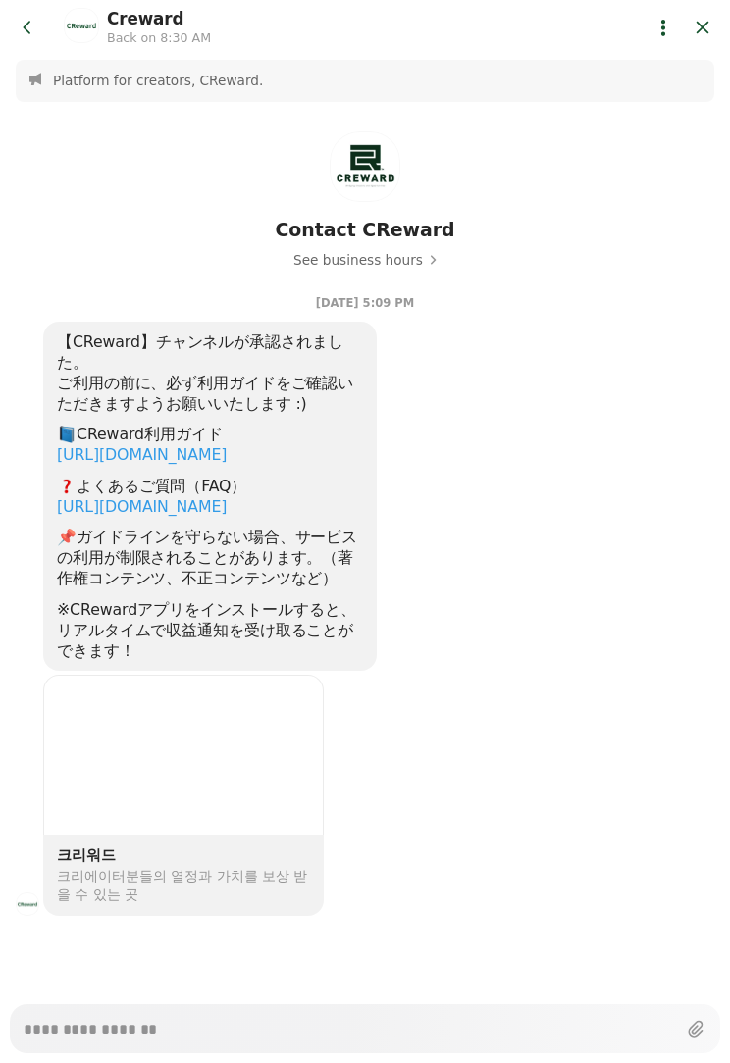
type textarea "*"
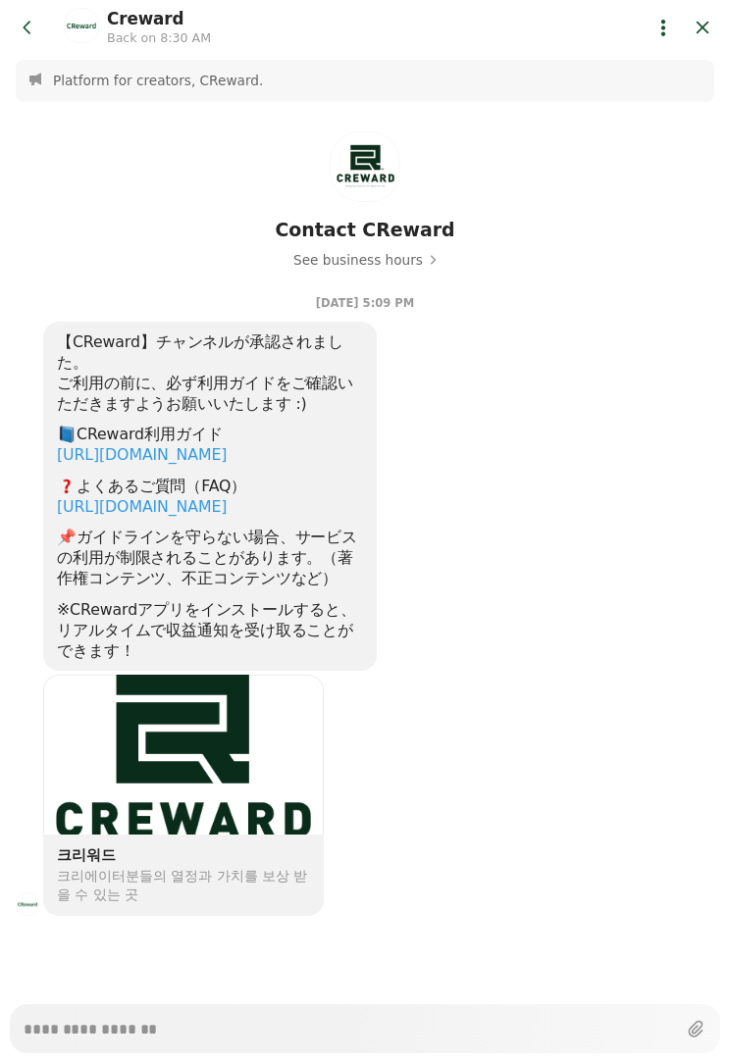
click at [227, 445] on link "[URL][DOMAIN_NAME]" at bounding box center [142, 454] width 170 height 19
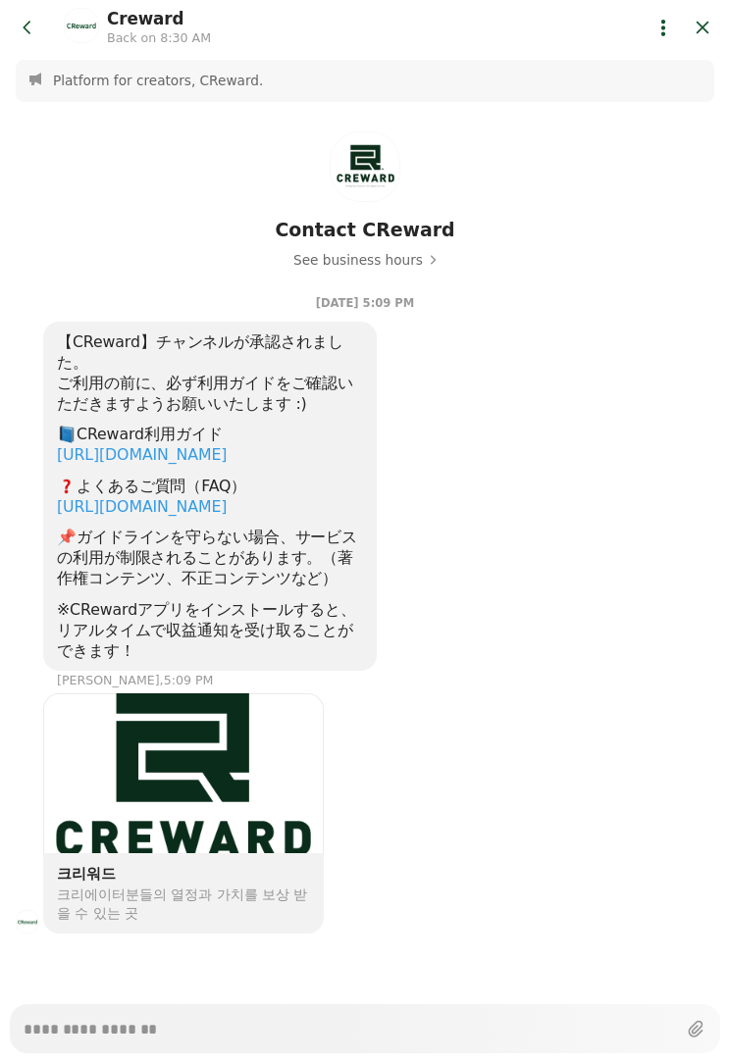
click at [227, 445] on link "[URL][DOMAIN_NAME]" at bounding box center [142, 454] width 170 height 19
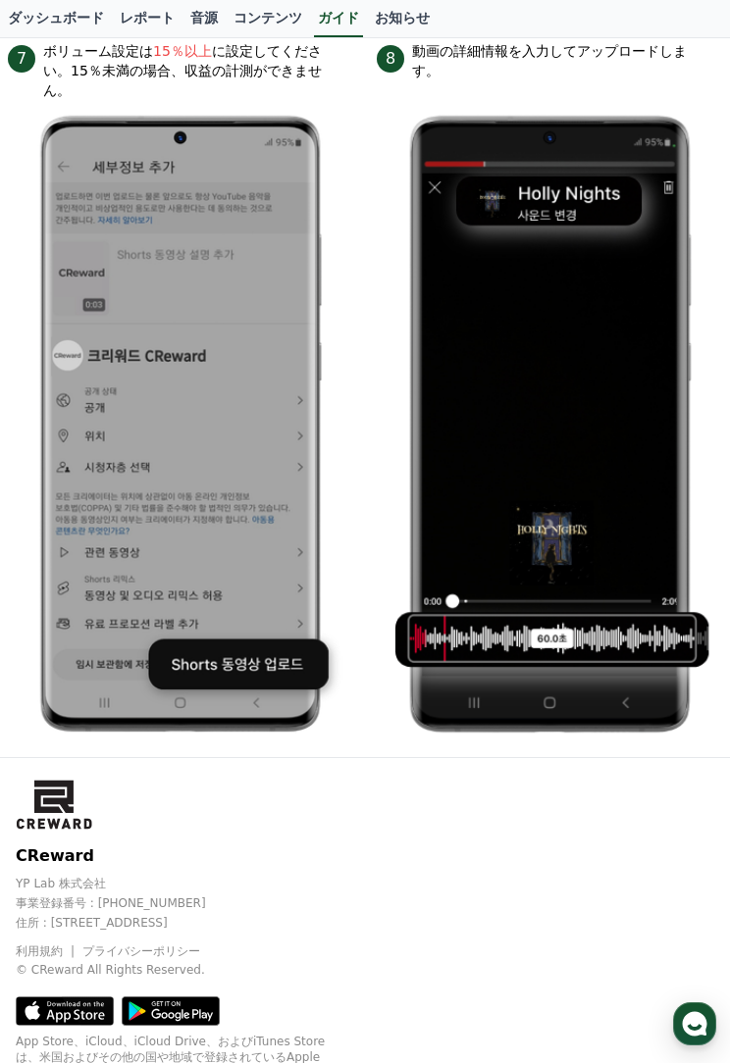
scroll to position [2441, 0]
